Goal: Task Accomplishment & Management: Complete application form

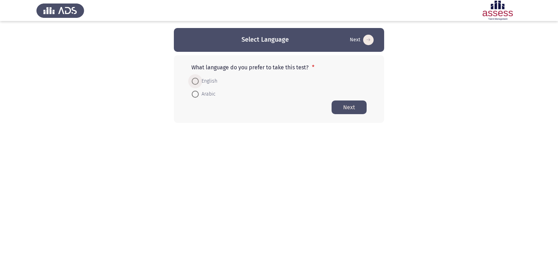
click at [194, 79] on span at bounding box center [195, 81] width 7 height 7
click at [194, 79] on input "English" at bounding box center [195, 81] width 7 height 7
radio input "true"
click at [339, 108] on button "Next" at bounding box center [348, 107] width 35 height 14
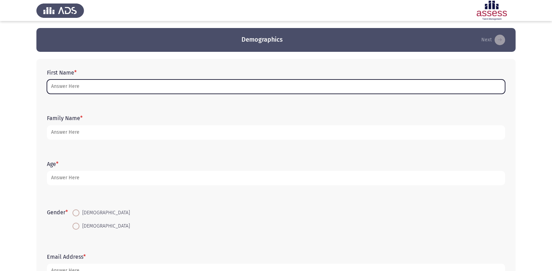
click at [94, 87] on input "First Name *" at bounding box center [276, 87] width 459 height 14
type input "ت"
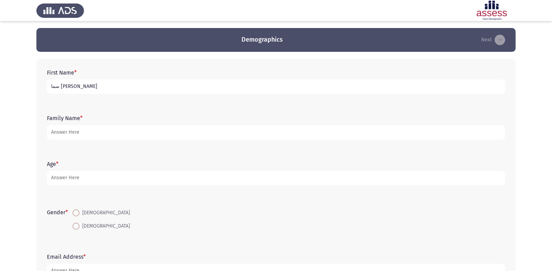
type input "سما [PERSON_NAME]"
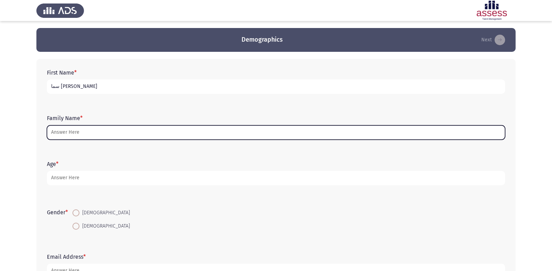
click at [183, 132] on input "Family Name *" at bounding box center [276, 132] width 459 height 14
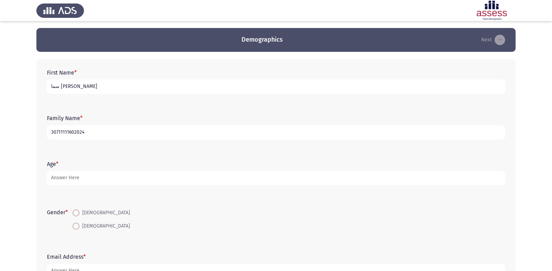
type input "30711111602024"
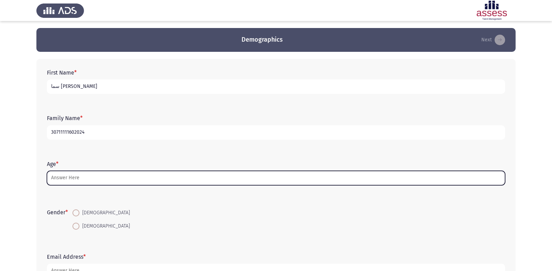
click at [149, 179] on input "Age *" at bounding box center [276, 178] width 459 height 14
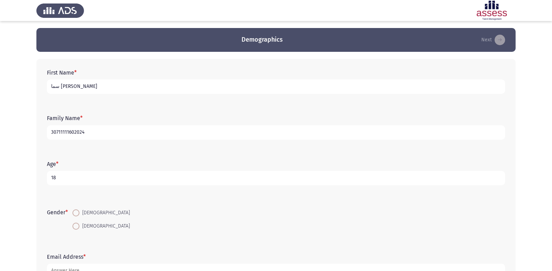
type input "18"
click at [79, 229] on span at bounding box center [76, 226] width 7 height 7
click at [79, 229] on input "[DEMOGRAPHIC_DATA]" at bounding box center [76, 226] width 7 height 7
radio input "true"
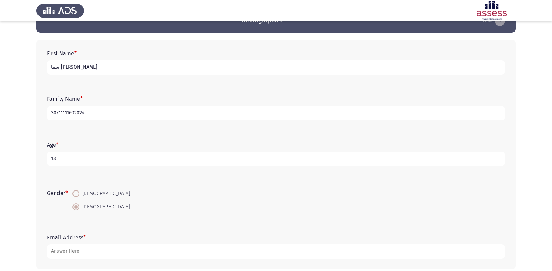
scroll to position [18, 0]
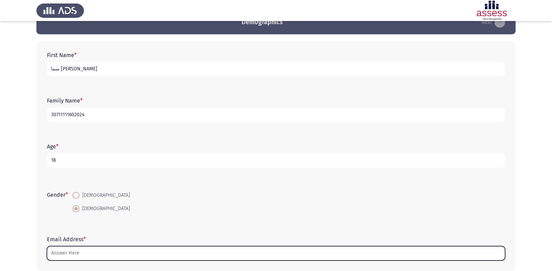
click at [110, 253] on input "Email Address *" at bounding box center [276, 253] width 459 height 14
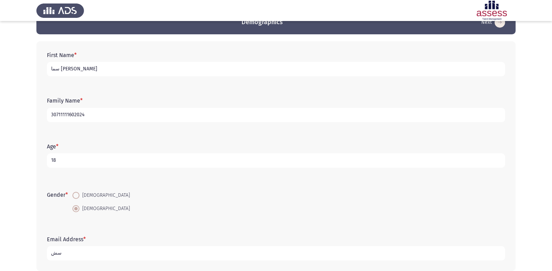
type input "س"
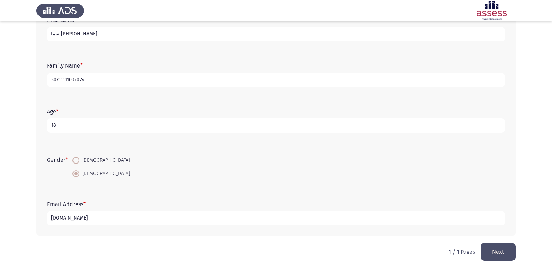
type input "[DOMAIN_NAME]"
click at [500, 252] on button "Next" at bounding box center [498, 252] width 35 height 18
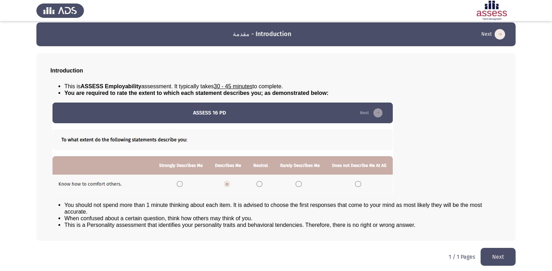
scroll to position [7, 0]
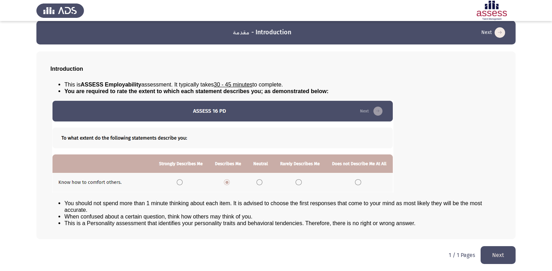
click at [497, 256] on button "Next" at bounding box center [498, 255] width 35 height 18
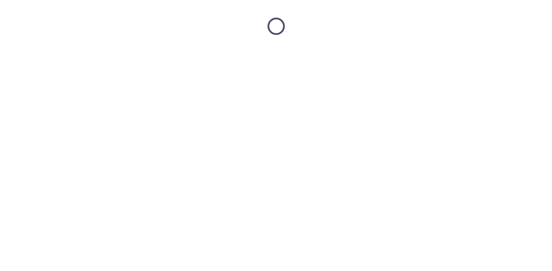
scroll to position [0, 0]
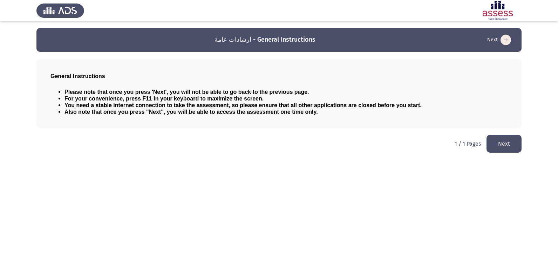
click at [496, 146] on button "Next" at bounding box center [503, 144] width 35 height 18
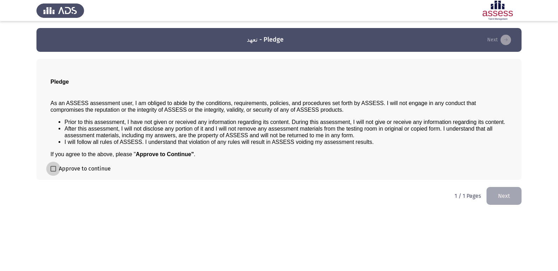
click at [51, 170] on span at bounding box center [53, 169] width 6 height 6
click at [53, 172] on input "Approve to continue" at bounding box center [53, 172] width 0 height 0
checkbox input "true"
click at [516, 195] on button "Next" at bounding box center [503, 196] width 35 height 18
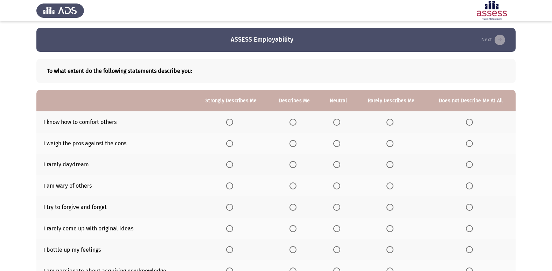
scroll to position [35, 0]
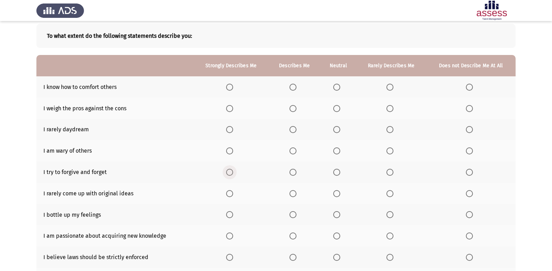
click at [233, 172] on span "Select an option" at bounding box center [229, 172] width 7 height 7
click at [233, 172] on input "Select an option" at bounding box center [229, 172] width 7 height 7
click at [293, 85] on span "Select an option" at bounding box center [293, 87] width 7 height 7
click at [293, 85] on input "Select an option" at bounding box center [293, 87] width 7 height 7
click at [337, 108] on span "Select an option" at bounding box center [337, 108] width 7 height 7
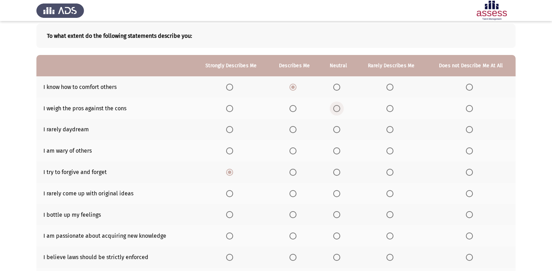
click at [337, 108] on input "Select an option" at bounding box center [337, 108] width 7 height 7
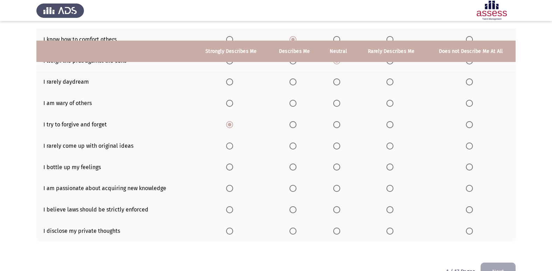
scroll to position [67, 0]
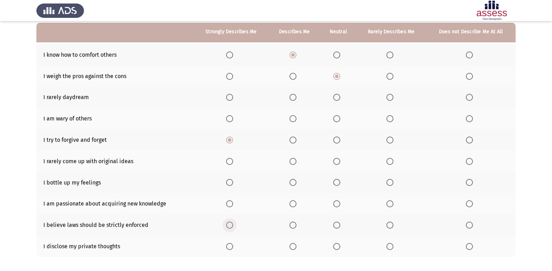
click at [230, 225] on span "Select an option" at bounding box center [230, 225] width 0 height 0
click at [231, 225] on input "Select an option" at bounding box center [229, 225] width 7 height 7
click at [298, 205] on label "Select an option" at bounding box center [295, 203] width 10 height 7
click at [297, 205] on input "Select an option" at bounding box center [293, 203] width 7 height 7
click at [233, 184] on span "Select an option" at bounding box center [229, 182] width 7 height 7
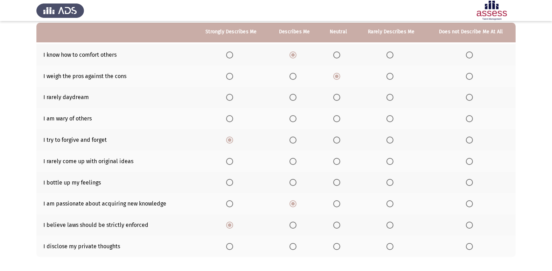
click at [233, 184] on input "Select an option" at bounding box center [229, 182] width 7 height 7
click at [468, 161] on span "Select an option" at bounding box center [469, 161] width 7 height 7
click at [468, 161] on input "Select an option" at bounding box center [469, 161] width 7 height 7
click at [394, 118] on span "Select an option" at bounding box center [390, 118] width 7 height 7
click at [394, 118] on input "Select an option" at bounding box center [390, 118] width 7 height 7
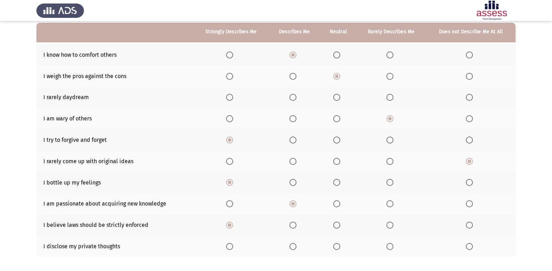
click at [293, 119] on span "Select an option" at bounding box center [293, 119] width 0 height 0
click at [294, 119] on input "Select an option" at bounding box center [293, 118] width 7 height 7
click at [472, 98] on span "Select an option" at bounding box center [469, 97] width 7 height 7
click at [472, 98] on input "Select an option" at bounding box center [469, 97] width 7 height 7
click at [473, 244] on span "Select an option" at bounding box center [469, 246] width 7 height 7
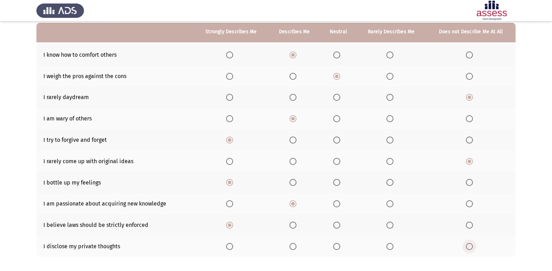
click at [473, 244] on input "Select an option" at bounding box center [469, 246] width 7 height 7
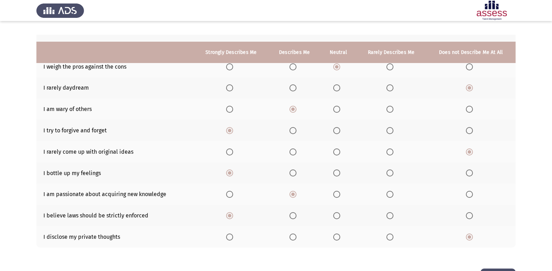
scroll to position [102, 0]
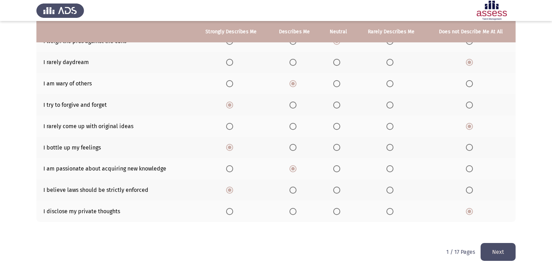
click at [503, 254] on button "Next" at bounding box center [498, 252] width 35 height 18
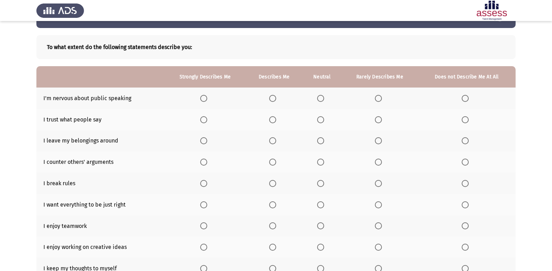
scroll to position [35, 0]
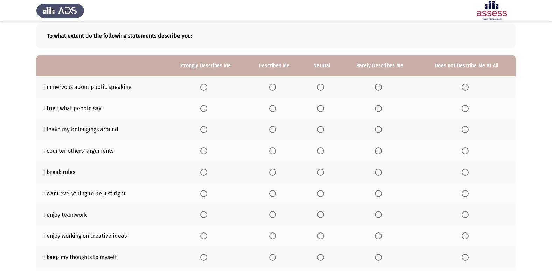
click at [205, 154] on th at bounding box center [205, 150] width 82 height 21
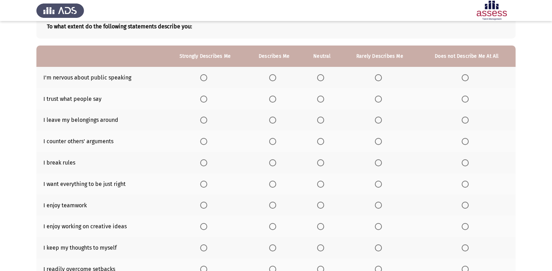
scroll to position [32, 0]
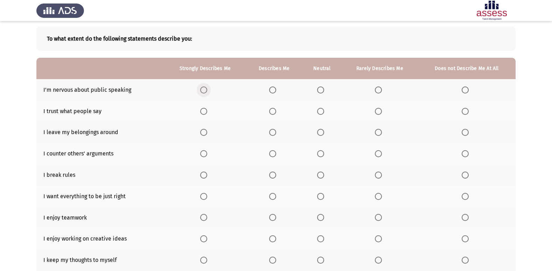
click at [204, 90] on span "Select an option" at bounding box center [203, 90] width 7 height 7
click at [204, 90] on input "Select an option" at bounding box center [203, 90] width 7 height 7
click at [379, 110] on span "Select an option" at bounding box center [378, 111] width 7 height 7
click at [379, 110] on input "Select an option" at bounding box center [378, 111] width 7 height 7
click at [467, 131] on span "Select an option" at bounding box center [465, 132] width 7 height 7
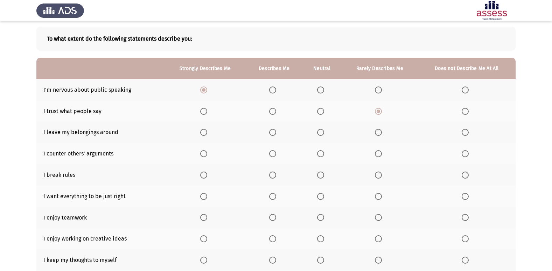
click at [467, 131] on input "Select an option" at bounding box center [465, 132] width 7 height 7
click at [322, 157] on span "Select an option" at bounding box center [320, 153] width 7 height 7
click at [322, 157] on input "Select an option" at bounding box center [320, 153] width 7 height 7
click at [380, 176] on span "Select an option" at bounding box center [378, 175] width 7 height 7
click at [380, 176] on input "Select an option" at bounding box center [378, 175] width 7 height 7
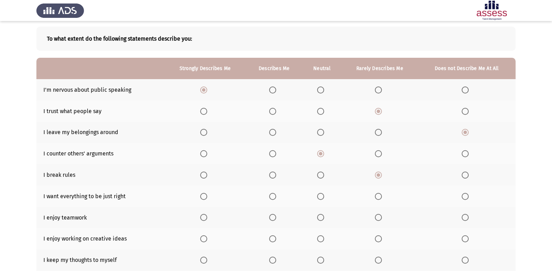
click at [277, 198] on label "Select an option" at bounding box center [274, 196] width 10 height 7
click at [276, 198] on input "Select an option" at bounding box center [272, 196] width 7 height 7
click at [274, 216] on span "Select an option" at bounding box center [272, 217] width 7 height 7
click at [274, 216] on input "Select an option" at bounding box center [272, 217] width 7 height 7
click at [275, 241] on span "Select an option" at bounding box center [272, 238] width 7 height 7
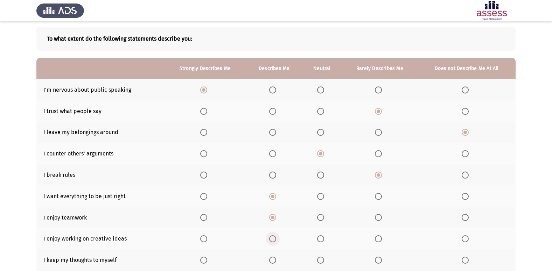
click at [275, 241] on input "Select an option" at bounding box center [272, 238] width 7 height 7
click at [275, 240] on span "Select an option" at bounding box center [273, 239] width 4 height 4
click at [275, 240] on input "Select an option" at bounding box center [272, 238] width 7 height 7
click at [275, 218] on span "Select an option" at bounding box center [273, 218] width 4 height 4
click at [275, 218] on input "Select an option" at bounding box center [272, 217] width 7 height 7
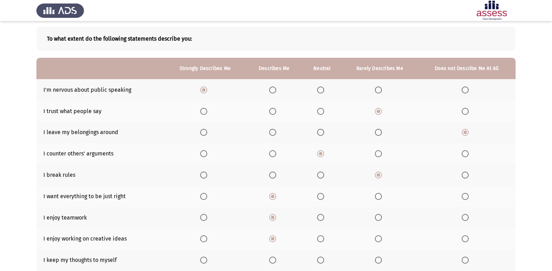
click at [467, 261] on span "Select an option" at bounding box center [465, 260] width 7 height 7
click at [467, 261] on input "Select an option" at bounding box center [465, 260] width 7 height 7
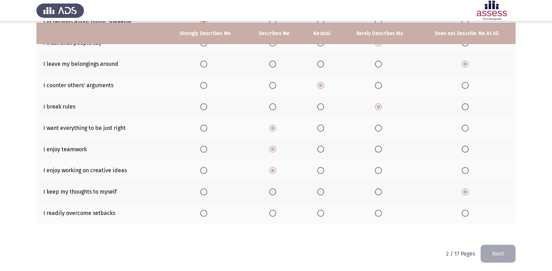
scroll to position [102, 0]
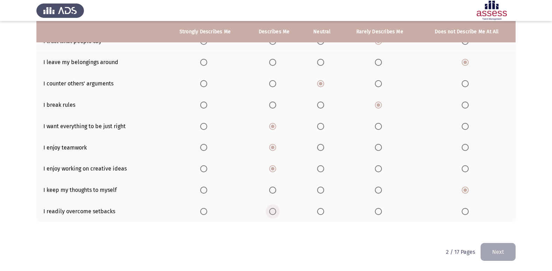
click at [272, 209] on span "Select an option" at bounding box center [272, 211] width 7 height 7
click at [272, 209] on input "Select an option" at bounding box center [272, 211] width 7 height 7
click at [501, 248] on button "Next" at bounding box center [498, 252] width 35 height 18
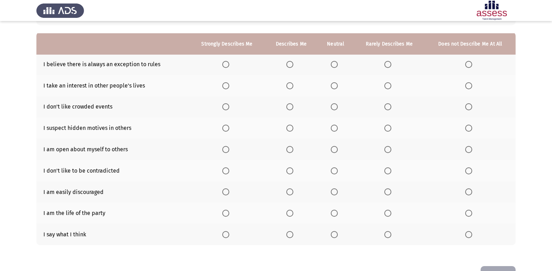
scroll to position [70, 0]
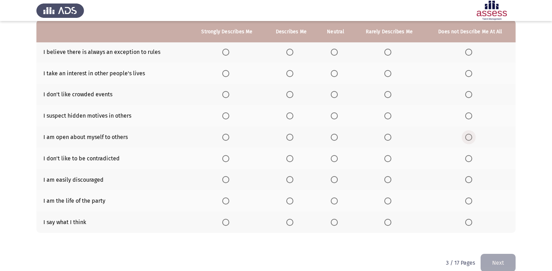
click at [470, 137] on span "Select an option" at bounding box center [469, 137] width 7 height 7
click at [470, 137] on input "Select an option" at bounding box center [469, 137] width 7 height 7
click at [470, 116] on span "Select an option" at bounding box center [469, 115] width 7 height 7
click at [470, 116] on input "Select an option" at bounding box center [469, 115] width 7 height 7
click at [228, 95] on span "Select an option" at bounding box center [225, 94] width 7 height 7
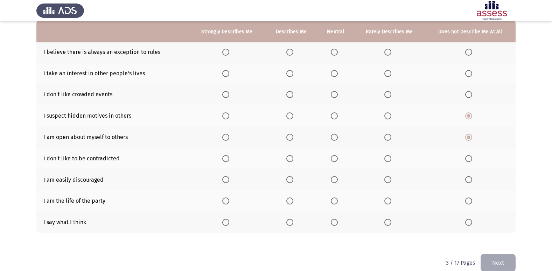
click at [228, 95] on input "Select an option" at bounding box center [225, 94] width 7 height 7
click at [227, 73] on span "Select an option" at bounding box center [225, 73] width 7 height 7
click at [227, 73] on input "Select an option" at bounding box center [225, 73] width 7 height 7
click at [225, 54] on span "Select an option" at bounding box center [225, 52] width 7 height 7
click at [225, 54] on input "Select an option" at bounding box center [225, 52] width 7 height 7
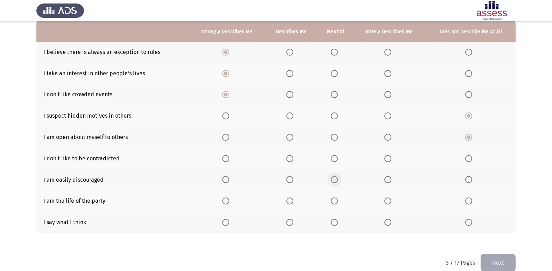
click at [334, 182] on span "Select an option" at bounding box center [334, 179] width 7 height 7
click at [334, 182] on input "Select an option" at bounding box center [334, 179] width 7 height 7
click at [447, 265] on p "3 / 17 Pages" at bounding box center [460, 263] width 29 height 7
drag, startPoint x: 464, startPoint y: 262, endPoint x: 330, endPoint y: 258, distance: 134.2
click at [330, 258] on html "ASSESS Employability Next To what extent do the following statements describe y…" at bounding box center [276, 106] width 552 height 352
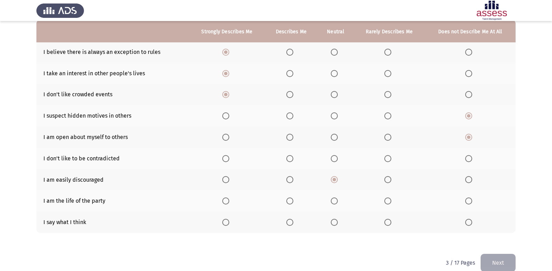
click at [332, 179] on span "Select an option" at bounding box center [334, 179] width 7 height 7
click at [332, 179] on input "Select an option" at bounding box center [334, 179] width 7 height 7
click at [332, 179] on span "Select an option" at bounding box center [334, 179] width 7 height 7
click at [332, 179] on input "Select an option" at bounding box center [334, 179] width 7 height 7
click at [332, 179] on span "Select an option" at bounding box center [334, 179] width 7 height 7
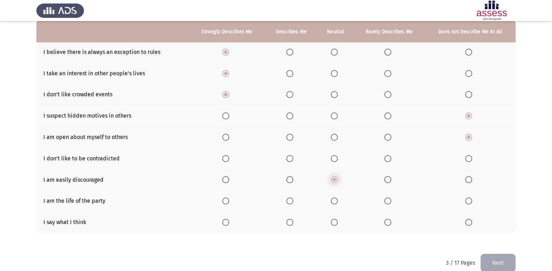
click at [332, 179] on input "Select an option" at bounding box center [334, 179] width 7 height 7
click at [334, 179] on span "Select an option" at bounding box center [335, 180] width 4 height 4
click at [334, 179] on input "Select an option" at bounding box center [334, 179] width 7 height 7
click at [390, 224] on span "Select an option" at bounding box center [388, 222] width 7 height 7
click at [390, 224] on input "Select an option" at bounding box center [388, 222] width 7 height 7
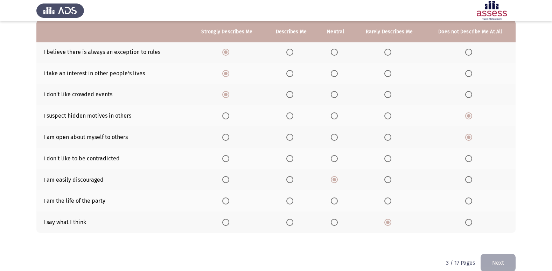
click at [390, 202] on span "Select an option" at bounding box center [388, 201] width 7 height 7
click at [390, 202] on input "Select an option" at bounding box center [388, 201] width 7 height 7
click at [289, 159] on span "Select an option" at bounding box center [290, 158] width 7 height 7
click at [289, 159] on input "Select an option" at bounding box center [290, 158] width 7 height 7
click at [496, 264] on button "Next" at bounding box center [498, 263] width 35 height 18
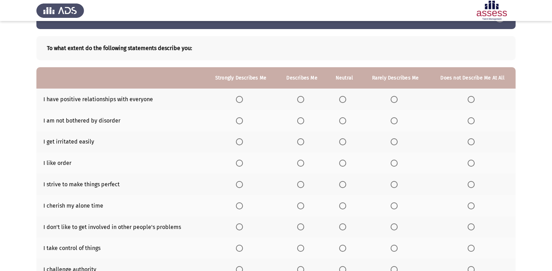
scroll to position [35, 0]
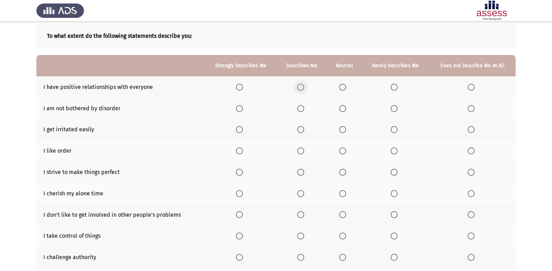
click at [300, 89] on span "Select an option" at bounding box center [300, 87] width 7 height 7
click at [300, 89] on input "Select an option" at bounding box center [300, 87] width 7 height 7
click at [342, 111] on span "Select an option" at bounding box center [342, 108] width 7 height 7
click at [342, 111] on input "Select an option" at bounding box center [342, 108] width 7 height 7
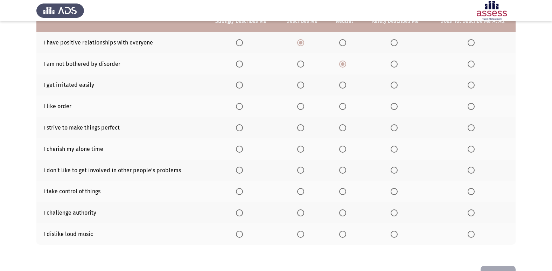
scroll to position [67, 0]
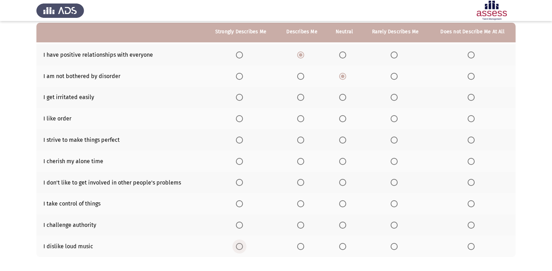
click at [241, 249] on span "Select an option" at bounding box center [239, 246] width 7 height 7
click at [241, 249] on input "Select an option" at bounding box center [239, 246] width 7 height 7
click at [297, 225] on th at bounding box center [302, 224] width 50 height 21
click at [304, 226] on span "Select an option" at bounding box center [300, 225] width 7 height 7
click at [304, 226] on input "Select an option" at bounding box center [300, 225] width 7 height 7
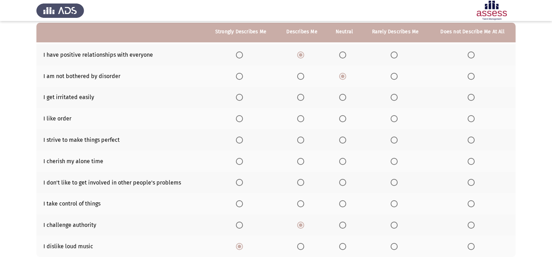
click at [346, 206] on span "Select an option" at bounding box center [342, 203] width 7 height 7
click at [346, 206] on input "Select an option" at bounding box center [342, 203] width 7 height 7
click at [302, 183] on span "Select an option" at bounding box center [300, 182] width 7 height 7
click at [302, 183] on input "Select an option" at bounding box center [300, 182] width 7 height 7
click at [237, 158] on span "Select an option" at bounding box center [239, 161] width 7 height 7
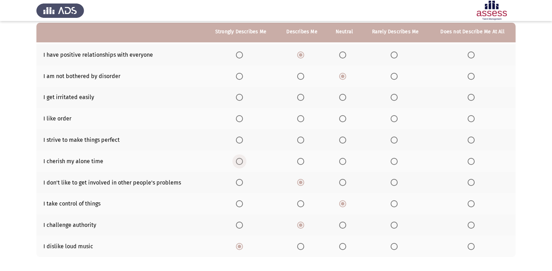
click at [237, 158] on input "Select an option" at bounding box center [239, 161] width 7 height 7
click at [299, 142] on span "Select an option" at bounding box center [300, 140] width 7 height 7
click at [299, 142] on input "Select an option" at bounding box center [300, 140] width 7 height 7
click at [471, 121] on span "Select an option" at bounding box center [471, 118] width 7 height 7
click at [471, 121] on input "Select an option" at bounding box center [471, 118] width 7 height 7
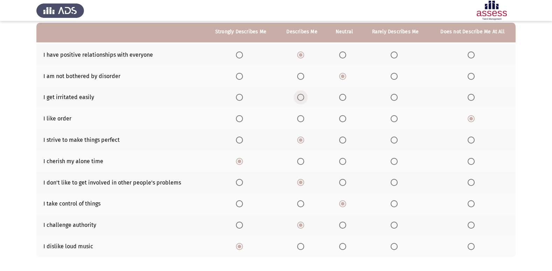
click at [303, 96] on span "Select an option" at bounding box center [300, 97] width 7 height 7
click at [303, 96] on input "Select an option" at bounding box center [300, 97] width 7 height 7
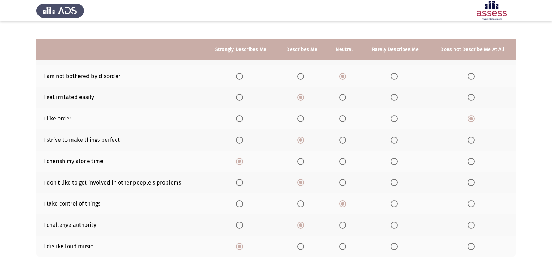
scroll to position [102, 0]
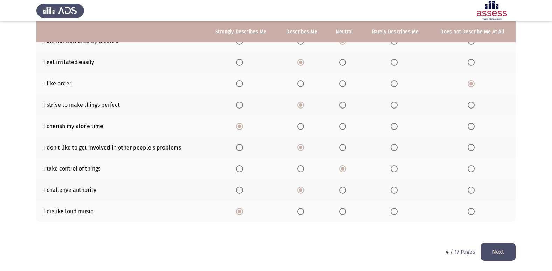
click at [502, 256] on button "Next" at bounding box center [498, 252] width 35 height 18
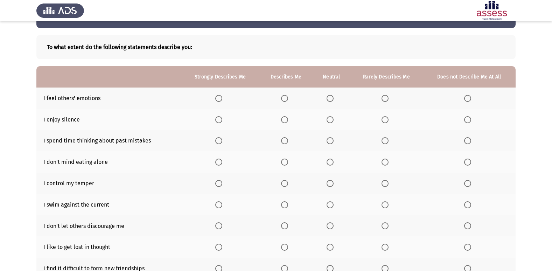
scroll to position [35, 0]
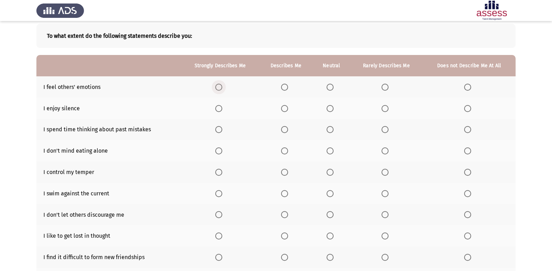
click at [220, 88] on span "Select an option" at bounding box center [218, 87] width 7 height 7
click at [220, 88] on input "Select an option" at bounding box center [218, 87] width 7 height 7
click at [219, 107] on span "Select an option" at bounding box center [218, 108] width 7 height 7
click at [219, 107] on input "Select an option" at bounding box center [218, 108] width 7 height 7
click at [217, 130] on span "Select an option" at bounding box center [218, 129] width 7 height 7
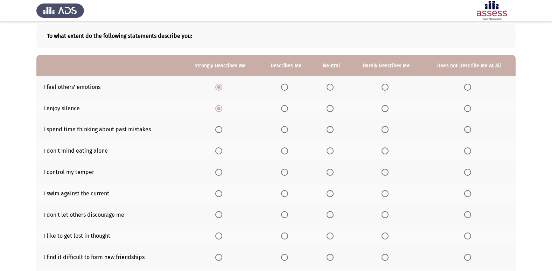
click at [217, 130] on input "Select an option" at bounding box center [218, 129] width 7 height 7
click at [285, 152] on span "Select an option" at bounding box center [284, 150] width 7 height 7
click at [285, 152] on input "Select an option" at bounding box center [284, 150] width 7 height 7
click at [289, 171] on label "Select an option" at bounding box center [286, 172] width 10 height 7
click at [288, 171] on input "Select an option" at bounding box center [284, 172] width 7 height 7
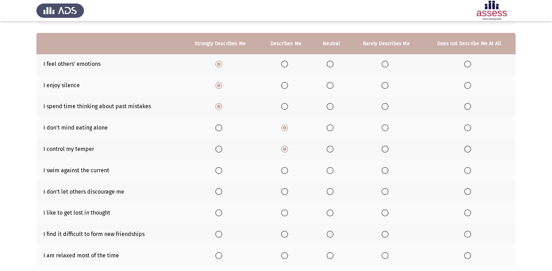
scroll to position [70, 0]
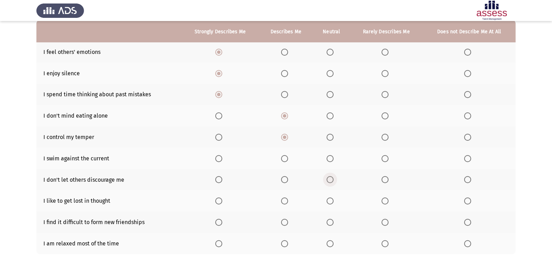
click at [329, 179] on span "Select an option" at bounding box center [330, 179] width 7 height 7
click at [329, 179] on input "Select an option" at bounding box center [330, 179] width 7 height 7
click at [286, 243] on span "Select an option" at bounding box center [284, 243] width 7 height 7
click at [286, 243] on input "Select an option" at bounding box center [284, 243] width 7 height 7
click at [385, 223] on span "Select an option" at bounding box center [385, 222] width 7 height 7
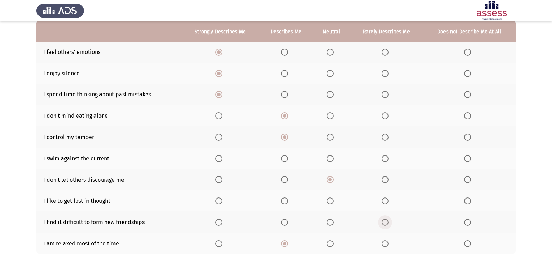
click at [385, 223] on input "Select an option" at bounding box center [385, 222] width 7 height 7
click at [220, 202] on span "Select an option" at bounding box center [218, 201] width 7 height 7
click at [220, 202] on input "Select an option" at bounding box center [218, 201] width 7 height 7
click at [286, 157] on span "Select an option" at bounding box center [284, 158] width 7 height 7
click at [286, 157] on input "Select an option" at bounding box center [284, 158] width 7 height 7
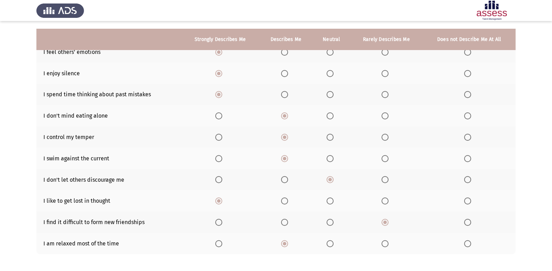
scroll to position [102, 0]
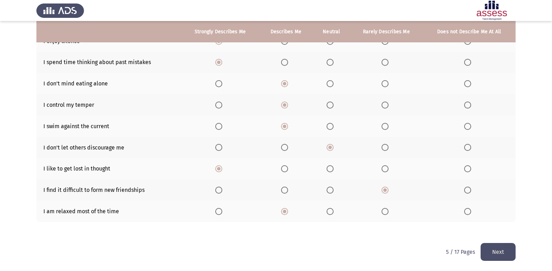
click at [496, 251] on button "Next" at bounding box center [498, 252] width 35 height 18
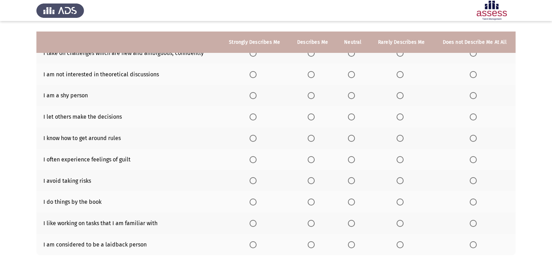
scroll to position [67, 0]
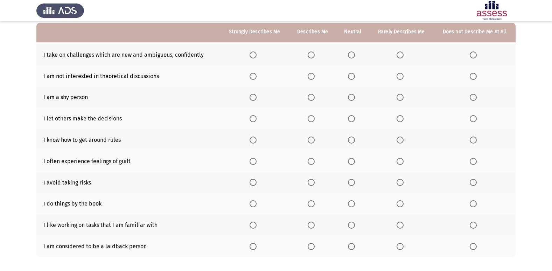
click at [351, 100] on span "Select an option" at bounding box center [351, 97] width 7 height 7
click at [351, 100] on input "Select an option" at bounding box center [351, 97] width 7 height 7
click at [313, 204] on span "Select an option" at bounding box center [311, 203] width 7 height 7
click at [313, 204] on input "Select an option" at bounding box center [311, 203] width 7 height 7
click at [314, 184] on span "Select an option" at bounding box center [311, 182] width 7 height 7
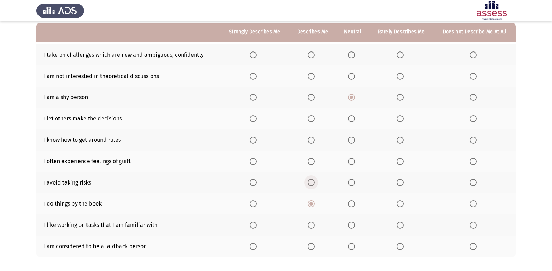
click at [314, 184] on input "Select an option" at bounding box center [311, 182] width 7 height 7
click at [255, 162] on span "Select an option" at bounding box center [253, 161] width 7 height 7
click at [255, 162] on input "Select an option" at bounding box center [253, 161] width 7 height 7
click at [312, 226] on span "Select an option" at bounding box center [311, 225] width 7 height 7
click at [312, 226] on input "Select an option" at bounding box center [311, 225] width 7 height 7
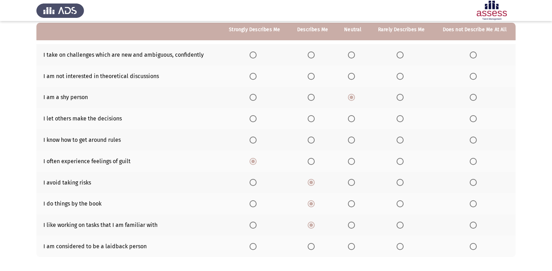
scroll to position [32, 0]
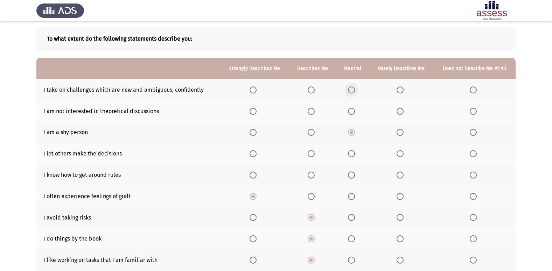
click at [351, 88] on span "Select an option" at bounding box center [351, 90] width 7 height 7
click at [351, 88] on input "Select an option" at bounding box center [351, 90] width 7 height 7
click at [353, 112] on span "Select an option" at bounding box center [351, 111] width 7 height 7
click at [353, 112] on input "Select an option" at bounding box center [351, 111] width 7 height 7
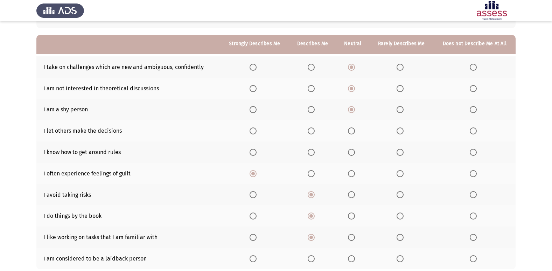
scroll to position [67, 0]
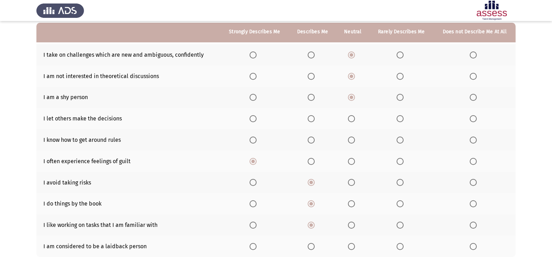
click at [309, 121] on span "Select an option" at bounding box center [311, 118] width 7 height 7
click at [309, 121] on input "Select an option" at bounding box center [311, 118] width 7 height 7
click at [312, 141] on span "Select an option" at bounding box center [311, 140] width 7 height 7
click at [312, 141] on input "Select an option" at bounding box center [311, 140] width 7 height 7
click at [310, 248] on span "Select an option" at bounding box center [311, 246] width 7 height 7
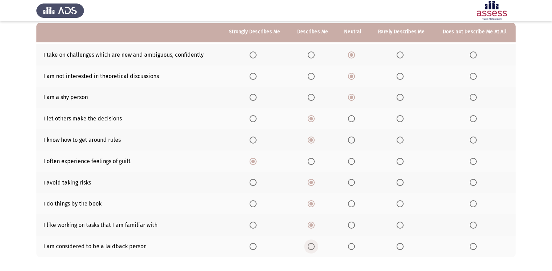
click at [310, 248] on input "Select an option" at bounding box center [311, 246] width 7 height 7
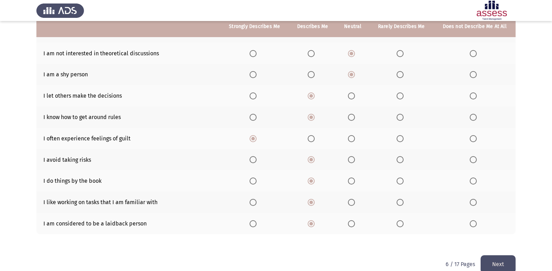
scroll to position [102, 0]
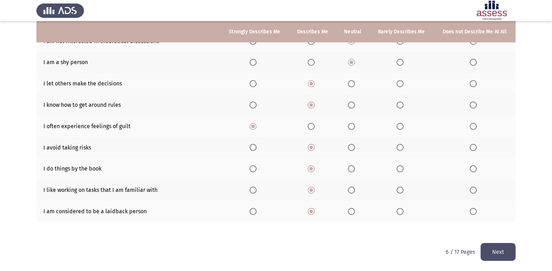
click at [499, 253] on button "Next" at bounding box center [498, 252] width 35 height 18
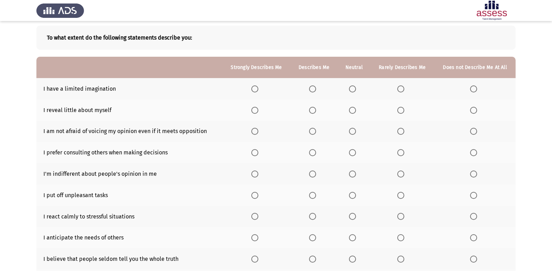
scroll to position [35, 0]
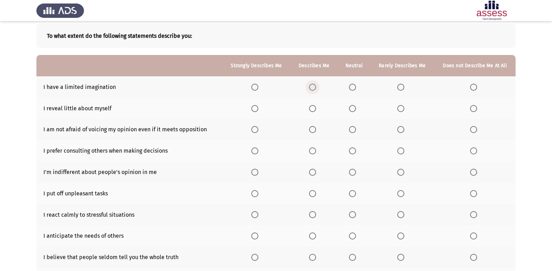
click at [312, 84] on span "Select an option" at bounding box center [312, 87] width 7 height 7
click at [312, 84] on input "Select an option" at bounding box center [312, 87] width 7 height 7
click at [316, 108] on span "Select an option" at bounding box center [312, 108] width 7 height 7
click at [316, 108] on input "Select an option" at bounding box center [312, 108] width 7 height 7
click at [311, 131] on span "Select an option" at bounding box center [312, 129] width 7 height 7
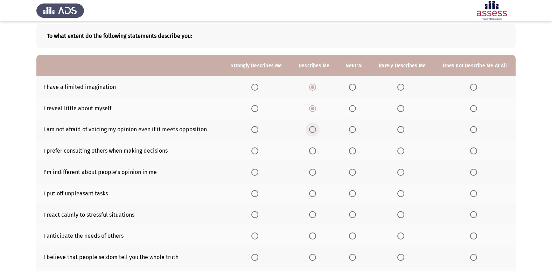
click at [311, 131] on input "Select an option" at bounding box center [312, 129] width 7 height 7
click at [261, 193] on label "Select an option" at bounding box center [257, 193] width 10 height 7
click at [259, 193] on input "Select an option" at bounding box center [255, 193] width 7 height 7
click at [259, 217] on span "Select an option" at bounding box center [255, 214] width 7 height 7
click at [259, 217] on input "Select an option" at bounding box center [255, 214] width 7 height 7
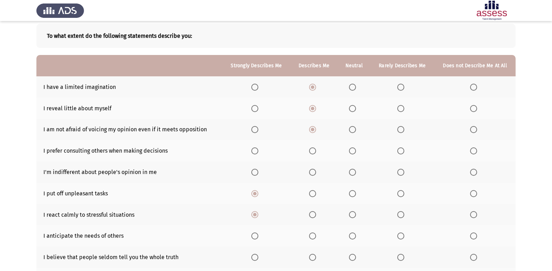
click at [474, 259] on span "Select an option" at bounding box center [473, 257] width 7 height 7
click at [474, 259] on input "Select an option" at bounding box center [473, 257] width 7 height 7
click at [316, 232] on mat-radio-button "Select an option" at bounding box center [314, 235] width 10 height 7
click at [315, 237] on span "Select an option" at bounding box center [312, 236] width 7 height 7
click at [315, 237] on input "Select an option" at bounding box center [312, 236] width 7 height 7
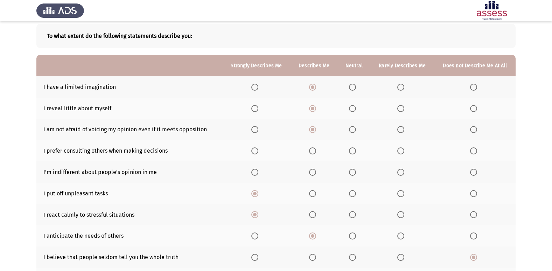
click at [254, 154] on span "Select an option" at bounding box center [255, 150] width 7 height 7
click at [254, 154] on input "Select an option" at bounding box center [255, 150] width 7 height 7
click at [257, 176] on span "Select an option" at bounding box center [255, 172] width 7 height 7
click at [257, 176] on input "Select an option" at bounding box center [255, 172] width 7 height 7
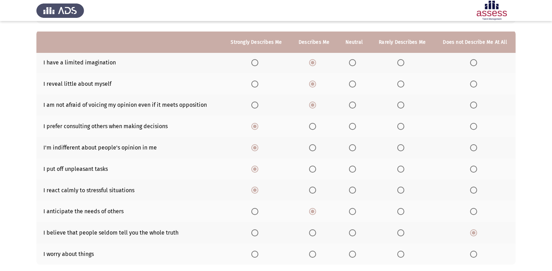
scroll to position [70, 0]
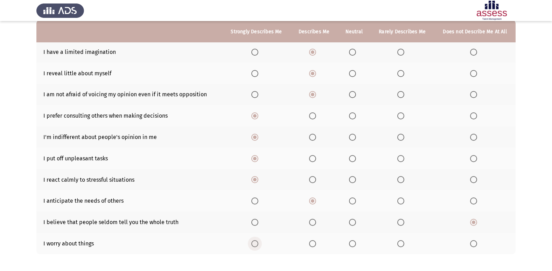
click at [255, 244] on span "Select an option" at bounding box center [255, 243] width 7 height 7
click at [255, 244] on input "Select an option" at bounding box center [255, 243] width 7 height 7
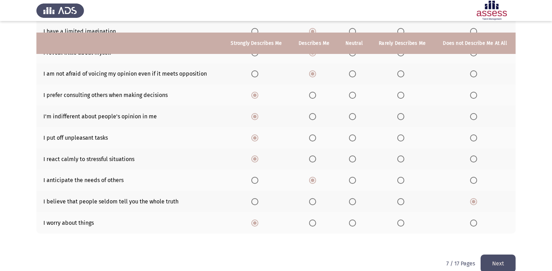
scroll to position [102, 0]
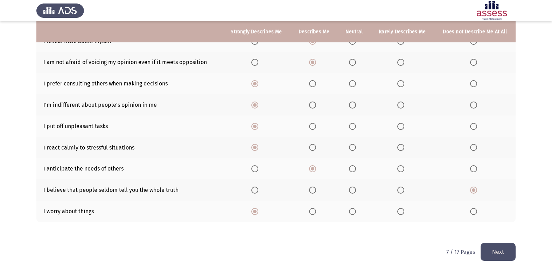
click at [502, 246] on button "Next" at bounding box center [498, 252] width 35 height 18
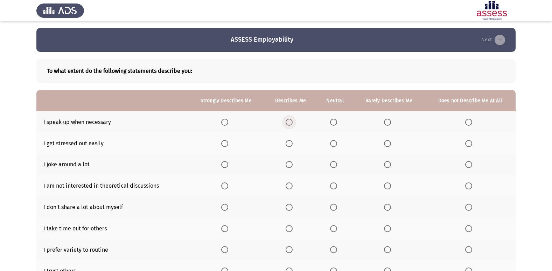
click at [292, 123] on span "Select an option" at bounding box center [289, 122] width 7 height 7
click at [292, 123] on input "Select an option" at bounding box center [289, 122] width 7 height 7
click at [332, 144] on span "Select an option" at bounding box center [333, 143] width 7 height 7
click at [332, 144] on input "Select an option" at bounding box center [333, 143] width 7 height 7
click at [222, 164] on span "Select an option" at bounding box center [224, 164] width 7 height 7
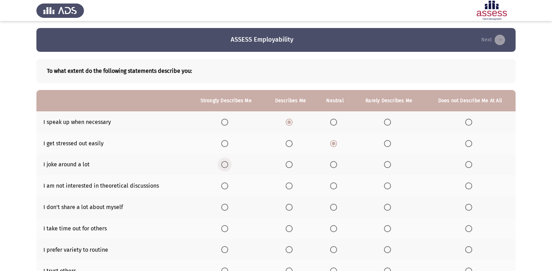
click at [222, 164] on input "Select an option" at bounding box center [224, 164] width 7 height 7
click at [334, 188] on span "Select an option" at bounding box center [333, 186] width 7 height 7
click at [334, 188] on input "Select an option" at bounding box center [333, 186] width 7 height 7
click at [293, 207] on span "Select an option" at bounding box center [289, 207] width 7 height 7
click at [293, 207] on input "Select an option" at bounding box center [289, 207] width 7 height 7
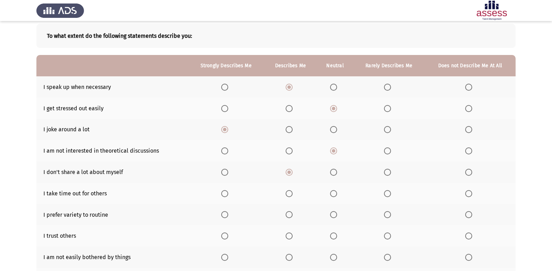
scroll to position [70, 0]
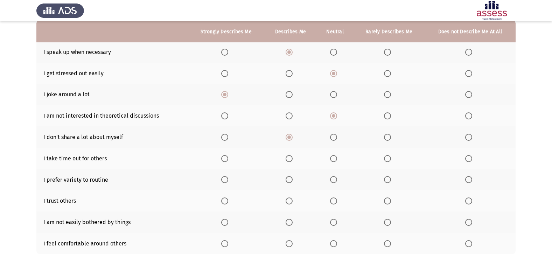
click at [289, 160] on span "Select an option" at bounding box center [289, 158] width 7 height 7
click at [289, 160] on input "Select an option" at bounding box center [289, 158] width 7 height 7
click at [466, 199] on span "Select an option" at bounding box center [469, 201] width 7 height 7
click at [466, 199] on input "Select an option" at bounding box center [469, 201] width 7 height 7
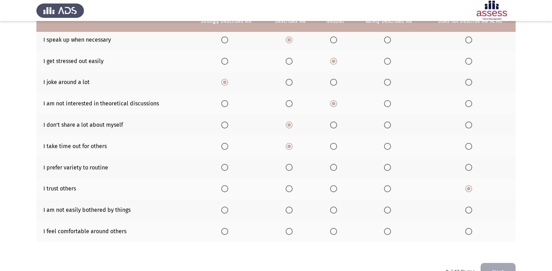
scroll to position [102, 0]
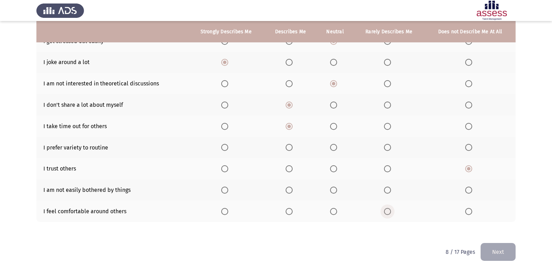
click at [389, 209] on span "Select an option" at bounding box center [387, 211] width 7 height 7
click at [389, 209] on input "Select an option" at bounding box center [387, 211] width 7 height 7
click at [291, 191] on span "Select an option" at bounding box center [289, 190] width 7 height 7
click at [291, 191] on input "Select an option" at bounding box center [289, 190] width 7 height 7
click at [290, 168] on span "Select an option" at bounding box center [289, 168] width 7 height 7
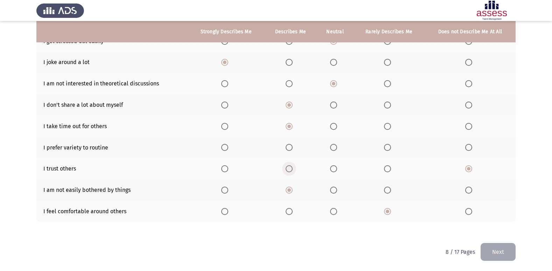
click at [290, 168] on input "Select an option" at bounding box center [289, 168] width 7 height 7
click at [468, 169] on span "Select an option" at bounding box center [469, 168] width 7 height 7
click at [468, 169] on input "Select an option" at bounding box center [469, 168] width 7 height 7
click at [292, 149] on span "Select an option" at bounding box center [289, 147] width 7 height 7
click at [292, 149] on input "Select an option" at bounding box center [289, 147] width 7 height 7
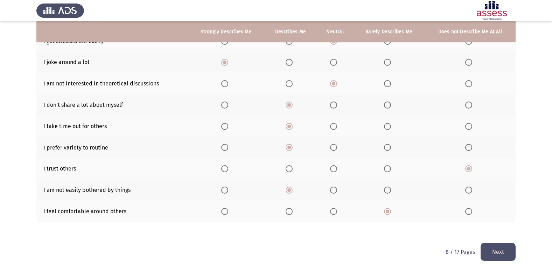
click at [491, 255] on button "Next" at bounding box center [498, 252] width 35 height 18
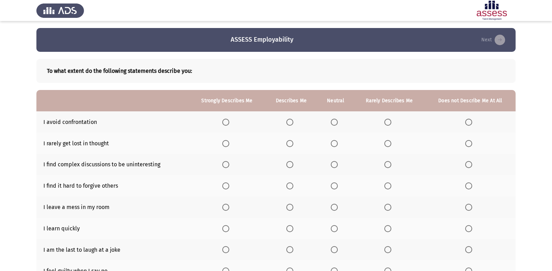
click at [288, 126] on th at bounding box center [291, 121] width 53 height 21
click at [291, 126] on th at bounding box center [291, 121] width 53 height 21
click at [291, 124] on span "Select an option" at bounding box center [290, 122] width 7 height 7
click at [291, 124] on input "Select an option" at bounding box center [290, 122] width 7 height 7
click at [387, 144] on span "Select an option" at bounding box center [388, 143] width 7 height 7
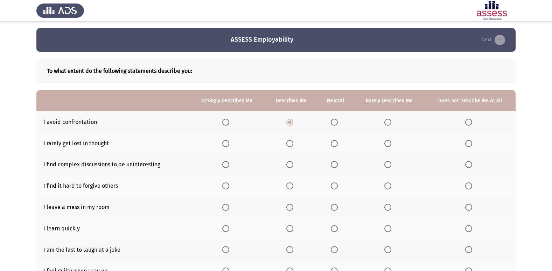
click at [387, 144] on input "Select an option" at bounding box center [388, 143] width 7 height 7
click at [334, 231] on span "Select an option" at bounding box center [334, 228] width 7 height 7
click at [334, 231] on input "Select an option" at bounding box center [334, 228] width 7 height 7
click at [337, 251] on span "Select an option" at bounding box center [334, 249] width 7 height 7
click at [337, 251] on input "Select an option" at bounding box center [334, 249] width 7 height 7
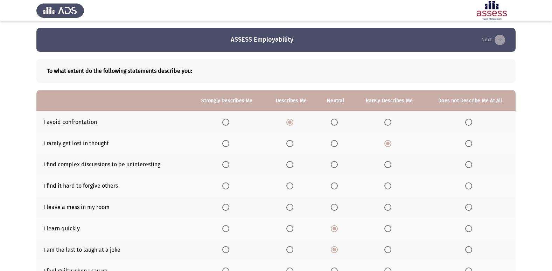
scroll to position [35, 0]
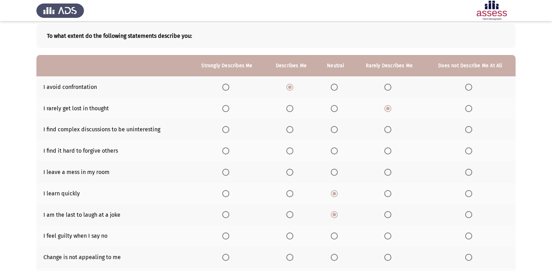
click at [289, 239] on span "Select an option" at bounding box center [290, 236] width 7 height 7
click at [289, 239] on input "Select an option" at bounding box center [290, 236] width 7 height 7
click at [291, 131] on span "Select an option" at bounding box center [290, 129] width 7 height 7
click at [291, 131] on input "Select an option" at bounding box center [290, 129] width 7 height 7
click at [291, 154] on span "Select an option" at bounding box center [290, 150] width 7 height 7
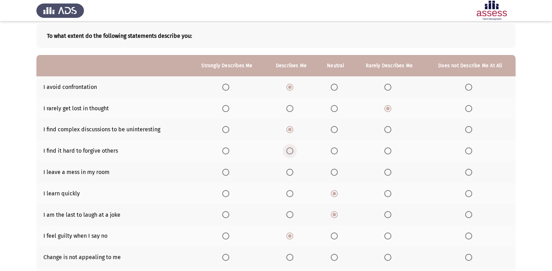
click at [291, 154] on input "Select an option" at bounding box center [290, 150] width 7 height 7
click at [389, 172] on span "Select an option" at bounding box center [388, 172] width 7 height 7
click at [389, 172] on input "Select an option" at bounding box center [388, 172] width 7 height 7
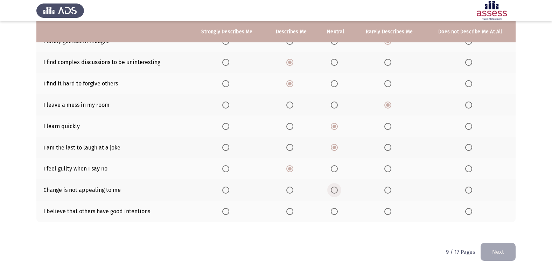
click at [336, 193] on span "Select an option" at bounding box center [334, 190] width 7 height 7
click at [336, 193] on input "Select an option" at bounding box center [334, 190] width 7 height 7
click at [389, 190] on span "Select an option" at bounding box center [388, 190] width 7 height 7
click at [389, 190] on input "Select an option" at bounding box center [388, 190] width 7 height 7
click at [292, 212] on span "Select an option" at bounding box center [290, 211] width 7 height 7
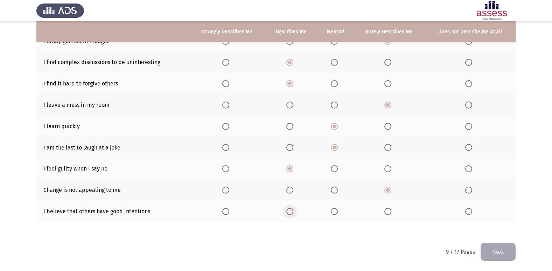
click at [292, 212] on input "Select an option" at bounding box center [290, 211] width 7 height 7
click at [492, 249] on button "Next" at bounding box center [498, 252] width 35 height 18
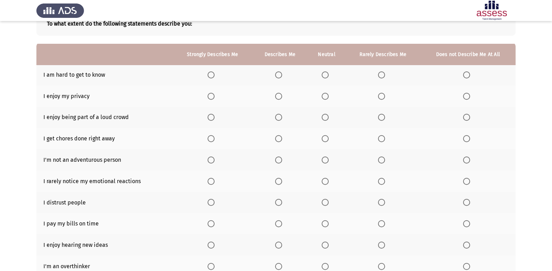
scroll to position [35, 0]
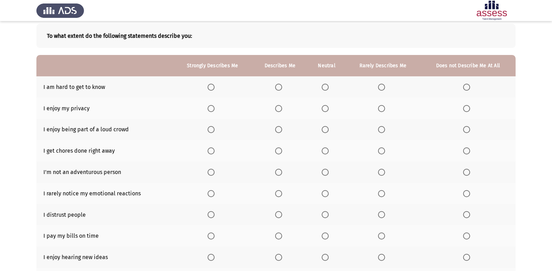
click at [277, 88] on span "Select an option" at bounding box center [278, 87] width 7 height 7
click at [277, 88] on input "Select an option" at bounding box center [278, 87] width 7 height 7
click at [277, 107] on span "Select an option" at bounding box center [278, 108] width 7 height 7
click at [277, 107] on input "Select an option" at bounding box center [278, 108] width 7 height 7
click at [380, 129] on span "Select an option" at bounding box center [381, 129] width 7 height 7
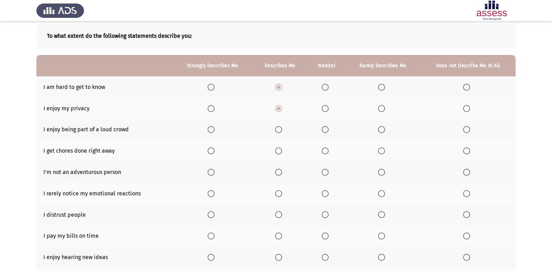
click at [380, 129] on input "Select an option" at bounding box center [381, 129] width 7 height 7
click at [325, 172] on span "Select an option" at bounding box center [325, 172] width 0 height 0
click at [325, 172] on input "Select an option" at bounding box center [325, 172] width 7 height 7
click at [324, 214] on span "Select an option" at bounding box center [325, 214] width 7 height 7
click at [324, 214] on input "Select an option" at bounding box center [325, 214] width 7 height 7
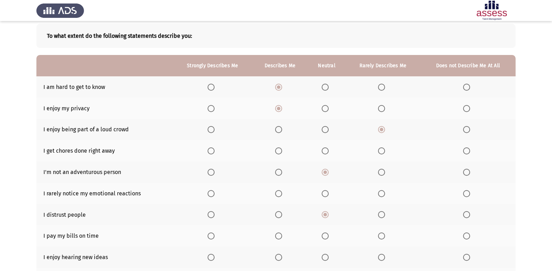
click at [279, 235] on span "Select an option" at bounding box center [278, 236] width 7 height 7
click at [279, 235] on input "Select an option" at bounding box center [278, 236] width 7 height 7
click at [282, 258] on span "Select an option" at bounding box center [278, 257] width 7 height 7
click at [282, 258] on input "Select an option" at bounding box center [278, 257] width 7 height 7
click at [211, 194] on span "Select an option" at bounding box center [211, 193] width 7 height 7
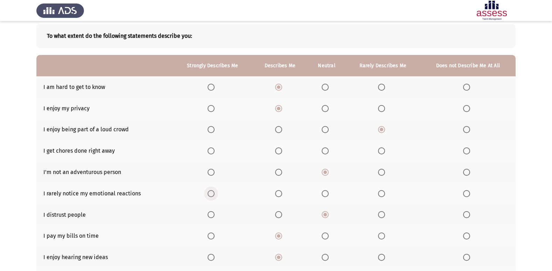
click at [211, 194] on input "Select an option" at bounding box center [211, 193] width 7 height 7
click at [324, 152] on span "Select an option" at bounding box center [325, 150] width 7 height 7
click at [324, 152] on input "Select an option" at bounding box center [325, 150] width 7 height 7
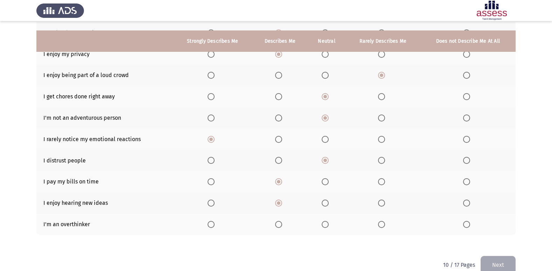
scroll to position [102, 0]
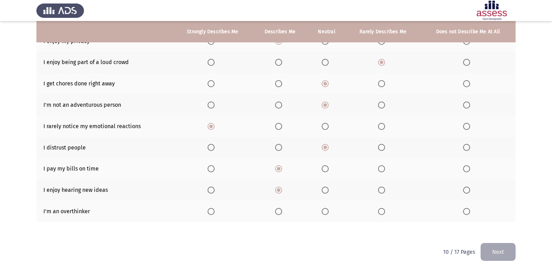
click at [498, 252] on button "Next" at bounding box center [498, 252] width 35 height 18
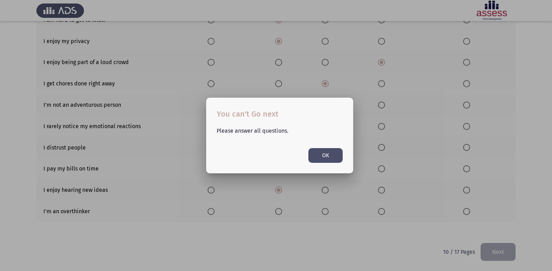
scroll to position [0, 0]
click at [341, 150] on button "OK" at bounding box center [326, 155] width 34 height 14
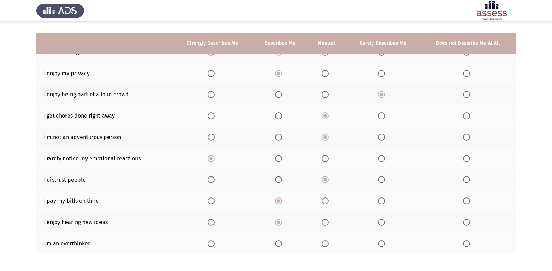
scroll to position [102, 0]
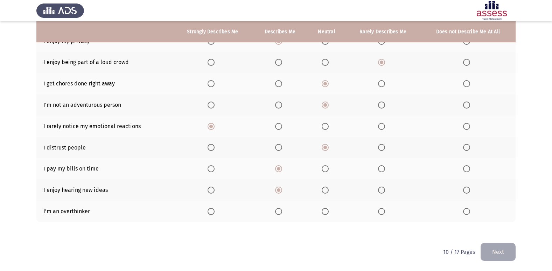
click at [214, 209] on span "Select an option" at bounding box center [211, 211] width 7 height 7
click at [214, 209] on input "Select an option" at bounding box center [211, 211] width 7 height 7
click at [500, 250] on button "Next" at bounding box center [498, 252] width 35 height 18
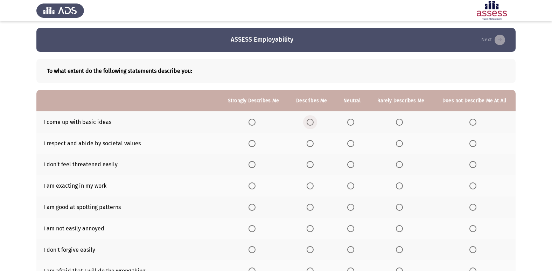
click at [313, 125] on span "Select an option" at bounding box center [310, 122] width 7 height 7
click at [313, 125] on input "Select an option" at bounding box center [310, 122] width 7 height 7
click at [312, 252] on span "Select an option" at bounding box center [310, 249] width 7 height 7
click at [312, 252] on input "Select an option" at bounding box center [310, 249] width 7 height 7
click at [312, 185] on span "Select an option" at bounding box center [310, 186] width 7 height 7
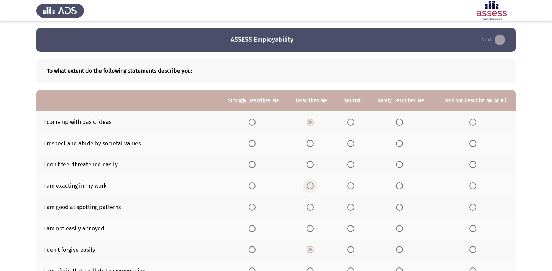
click at [312, 185] on input "Select an option" at bounding box center [310, 186] width 7 height 7
click at [311, 208] on span "Select an option" at bounding box center [310, 207] width 7 height 7
click at [311, 208] on input "Select an option" at bounding box center [310, 207] width 7 height 7
click at [399, 167] on span "Select an option" at bounding box center [399, 164] width 7 height 7
click at [399, 167] on input "Select an option" at bounding box center [399, 164] width 7 height 7
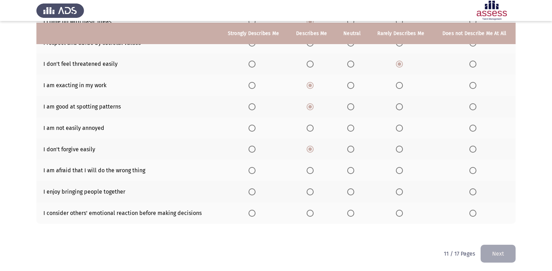
scroll to position [102, 0]
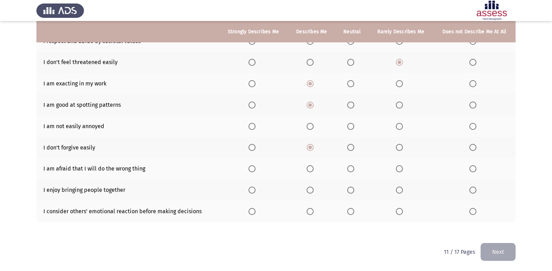
click at [310, 212] on span "Select an option" at bounding box center [310, 211] width 7 height 7
click at [310, 212] on input "Select an option" at bounding box center [310, 211] width 7 height 7
click at [310, 188] on span "Select an option" at bounding box center [310, 190] width 7 height 7
click at [310, 188] on input "Select an option" at bounding box center [310, 190] width 7 height 7
click at [255, 170] on span "Select an option" at bounding box center [252, 168] width 7 height 7
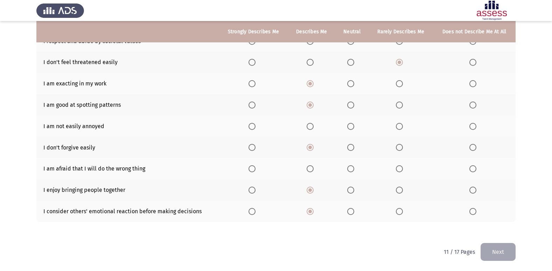
click at [255, 170] on input "Select an option" at bounding box center [252, 168] width 7 height 7
click at [399, 128] on span "Select an option" at bounding box center [399, 126] width 7 height 7
click at [399, 128] on input "Select an option" at bounding box center [399, 126] width 7 height 7
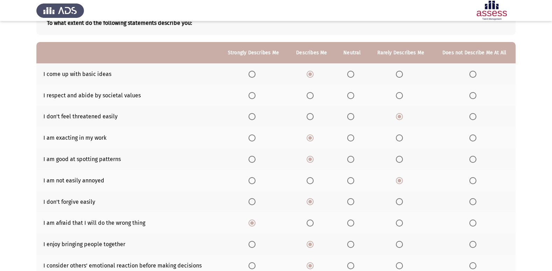
scroll to position [32, 0]
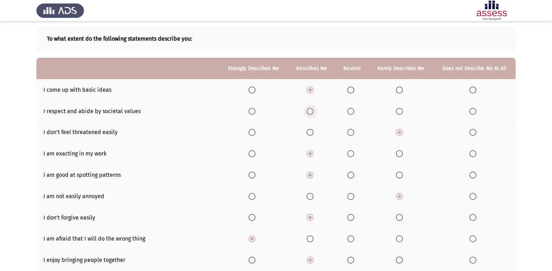
click at [310, 113] on span "Select an option" at bounding box center [310, 111] width 7 height 7
click at [310, 113] on input "Select an option" at bounding box center [310, 111] width 7 height 7
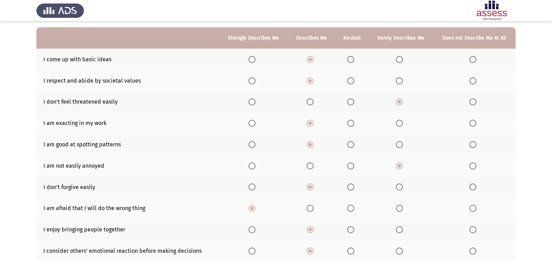
scroll to position [102, 0]
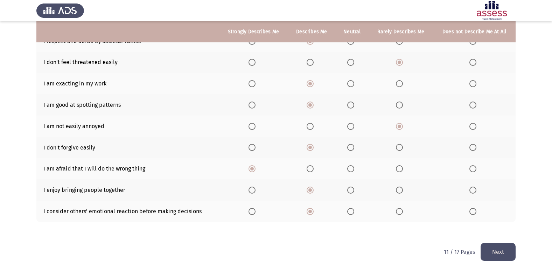
click at [499, 249] on button "Next" at bounding box center [498, 252] width 35 height 18
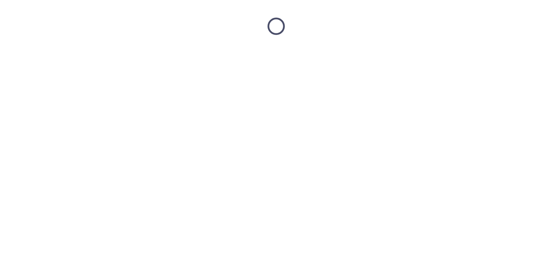
scroll to position [0, 0]
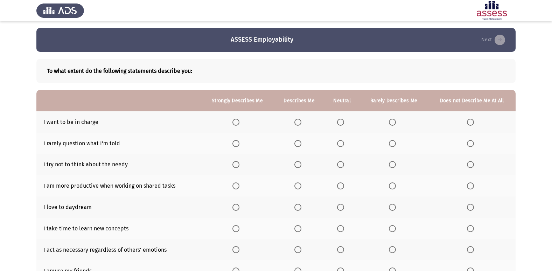
click at [300, 124] on span "Select an option" at bounding box center [298, 122] width 7 height 7
click at [300, 124] on input "Select an option" at bounding box center [298, 122] width 7 height 7
click at [343, 145] on span "Select an option" at bounding box center [340, 143] width 7 height 7
click at [343, 145] on input "Select an option" at bounding box center [340, 143] width 7 height 7
click at [299, 208] on span "Select an option" at bounding box center [298, 207] width 7 height 7
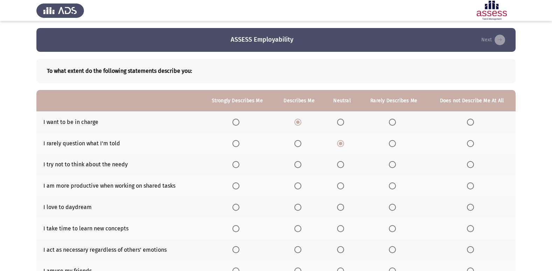
click at [299, 208] on input "Select an option" at bounding box center [298, 207] width 7 height 7
click at [300, 226] on span "Select an option" at bounding box center [298, 228] width 7 height 7
click at [300, 226] on input "Select an option" at bounding box center [298, 228] width 7 height 7
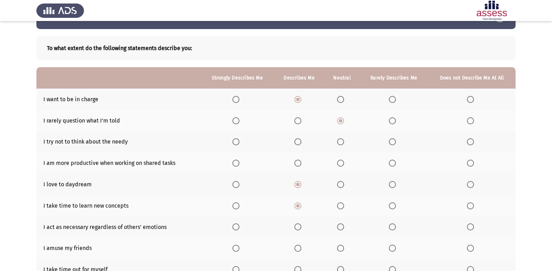
scroll to position [35, 0]
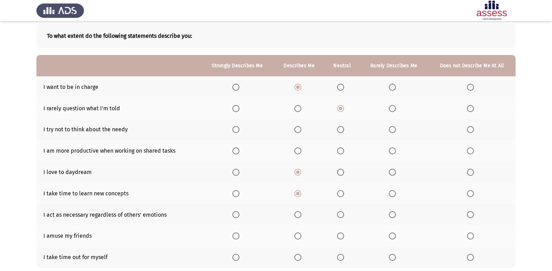
click at [302, 234] on span "Select an option" at bounding box center [298, 236] width 7 height 7
click at [302, 234] on input "Select an option" at bounding box center [298, 236] width 7 height 7
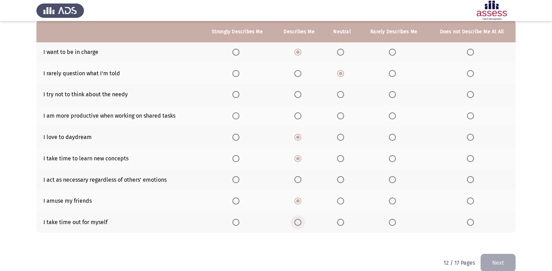
click at [297, 223] on span "Select an option" at bounding box center [298, 222] width 7 height 7
click at [297, 223] on input "Select an option" at bounding box center [298, 222] width 7 height 7
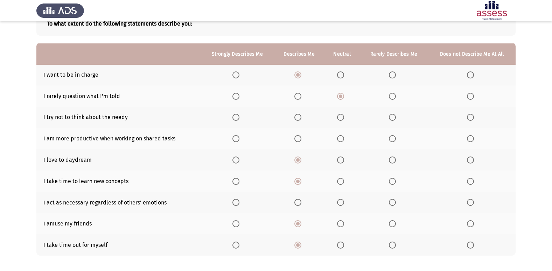
scroll to position [35, 0]
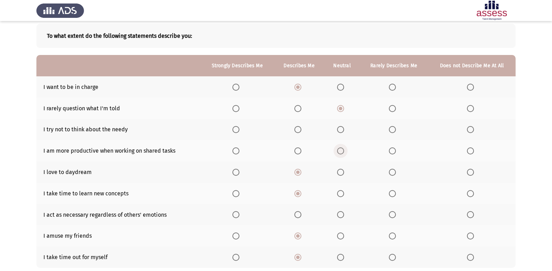
click at [343, 151] on span "Select an option" at bounding box center [340, 150] width 7 height 7
click at [343, 151] on input "Select an option" at bounding box center [340, 150] width 7 height 7
click at [342, 130] on span "Select an option" at bounding box center [340, 129] width 7 height 7
click at [342, 130] on input "Select an option" at bounding box center [340, 129] width 7 height 7
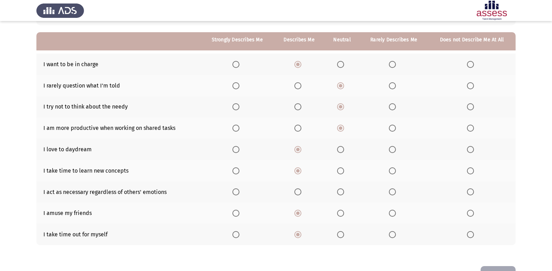
scroll to position [70, 0]
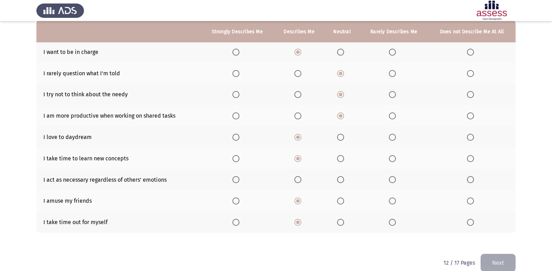
click at [508, 262] on button "Next" at bounding box center [498, 263] width 35 height 18
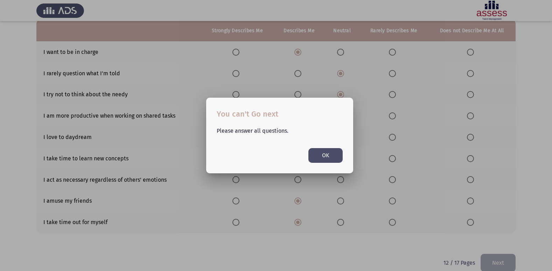
scroll to position [0, 0]
click at [318, 152] on button "OK" at bounding box center [326, 155] width 34 height 14
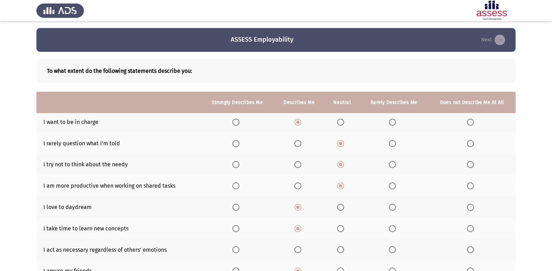
scroll to position [71, 0]
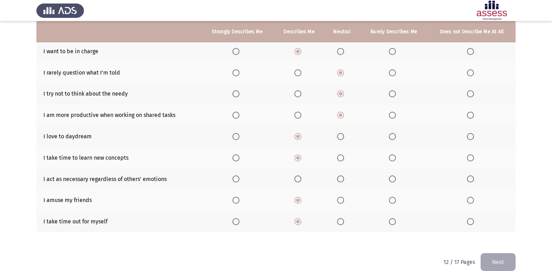
drag, startPoint x: 300, startPoint y: 181, endPoint x: 288, endPoint y: 176, distance: 13.8
click at [288, 176] on th at bounding box center [299, 179] width 50 height 21
click at [298, 183] on th at bounding box center [299, 179] width 50 height 21
click at [299, 180] on span "Select an option" at bounding box center [298, 179] width 7 height 7
click at [299, 180] on input "Select an option" at bounding box center [298, 179] width 7 height 7
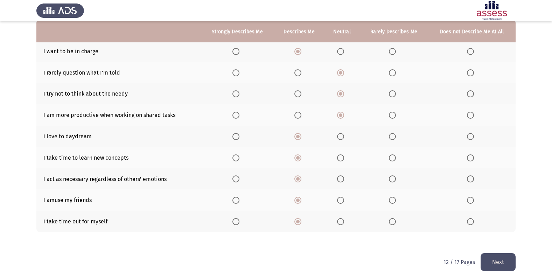
click at [502, 260] on button "Next" at bounding box center [498, 262] width 35 height 18
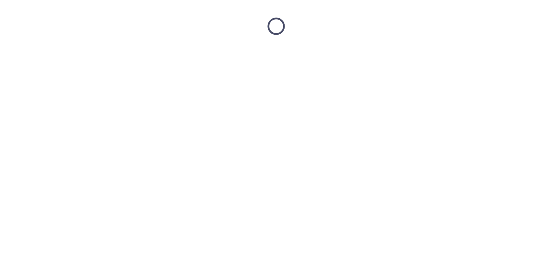
scroll to position [0, 0]
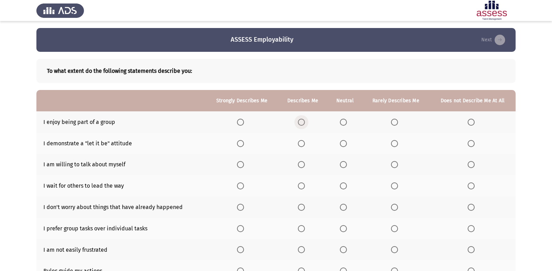
click at [304, 122] on span "Select an option" at bounding box center [301, 122] width 7 height 7
click at [304, 122] on input "Select an option" at bounding box center [301, 122] width 7 height 7
click at [344, 165] on span "Select an option" at bounding box center [344, 165] width 0 height 0
click at [344, 164] on input "Select an option" at bounding box center [343, 164] width 7 height 7
click at [393, 165] on span "Select an option" at bounding box center [394, 164] width 7 height 7
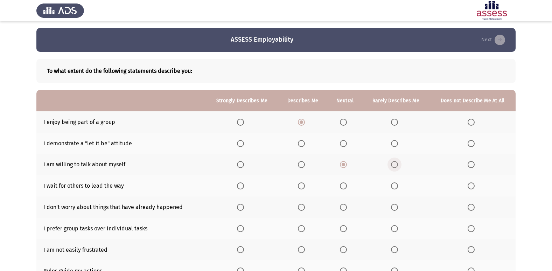
click at [393, 165] on input "Select an option" at bounding box center [394, 164] width 7 height 7
click at [301, 186] on span "Select an option" at bounding box center [301, 186] width 7 height 7
click at [301, 186] on input "Select an option" at bounding box center [301, 186] width 7 height 7
click at [394, 211] on span "Select an option" at bounding box center [394, 207] width 7 height 7
click at [394, 211] on input "Select an option" at bounding box center [394, 207] width 7 height 7
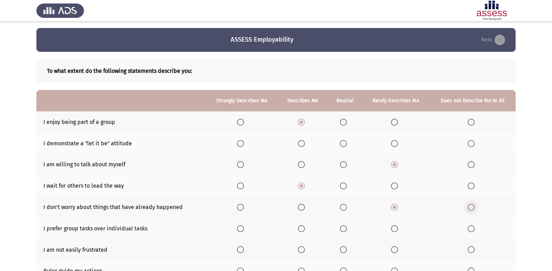
click at [474, 206] on span "Select an option" at bounding box center [471, 207] width 7 height 7
click at [474, 206] on input "Select an option" at bounding box center [471, 207] width 7 height 7
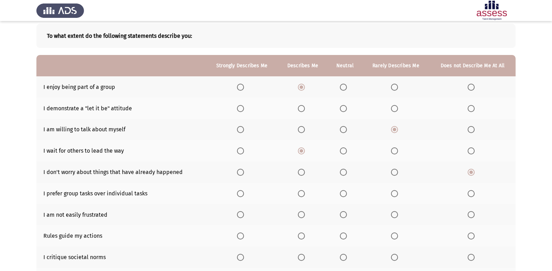
scroll to position [102, 0]
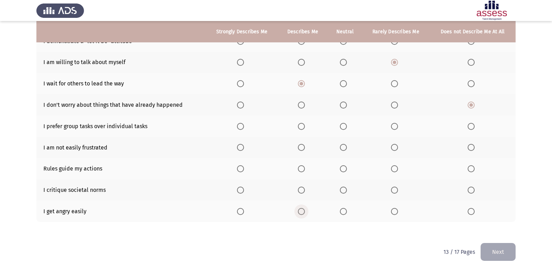
click at [303, 212] on span "Select an option" at bounding box center [301, 211] width 7 height 7
click at [303, 212] on input "Select an option" at bounding box center [301, 211] width 7 height 7
click at [303, 171] on span "Select an option" at bounding box center [301, 168] width 7 height 7
click at [303, 171] on input "Select an option" at bounding box center [301, 168] width 7 height 7
click at [242, 170] on span "Select an option" at bounding box center [240, 168] width 7 height 7
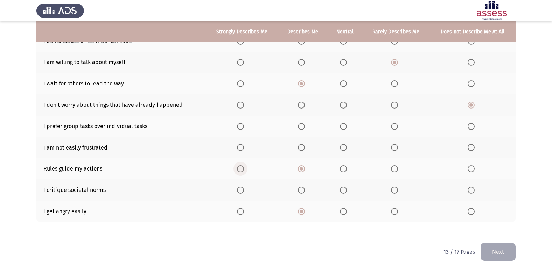
click at [242, 170] on input "Select an option" at bounding box center [240, 168] width 7 height 7
click at [242, 213] on span "Select an option" at bounding box center [240, 211] width 7 height 7
click at [242, 213] on input "Select an option" at bounding box center [240, 211] width 7 height 7
click at [342, 192] on span "Select an option" at bounding box center [343, 190] width 7 height 7
click at [342, 192] on input "Select an option" at bounding box center [343, 190] width 7 height 7
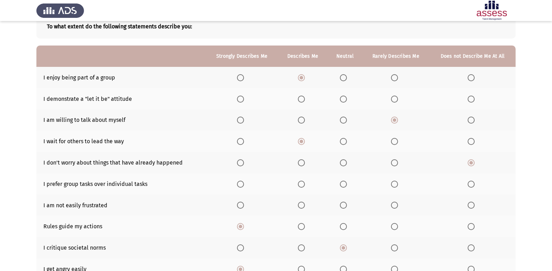
scroll to position [32, 0]
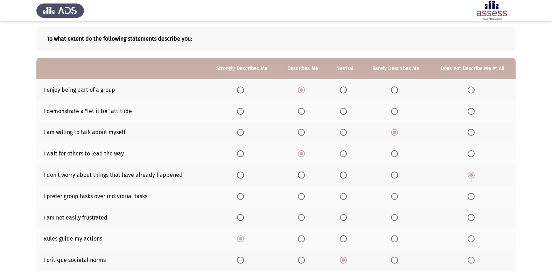
click at [302, 196] on span "Select an option" at bounding box center [301, 196] width 7 height 7
click at [302, 196] on input "Select an option" at bounding box center [301, 196] width 7 height 7
click at [342, 219] on span "Select an option" at bounding box center [343, 217] width 7 height 7
click at [342, 219] on input "Select an option" at bounding box center [343, 217] width 7 height 7
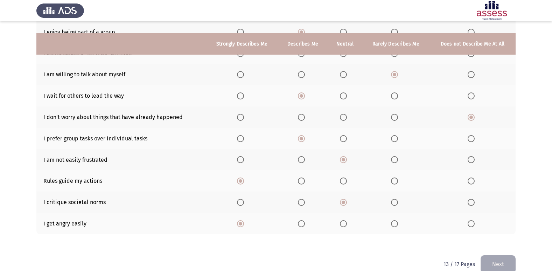
scroll to position [102, 0]
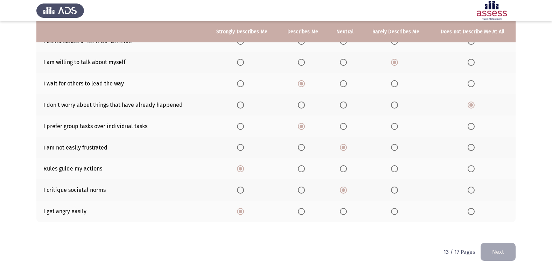
click at [504, 257] on button "Next" at bounding box center [498, 252] width 35 height 18
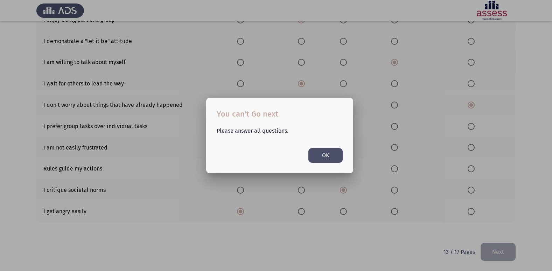
scroll to position [0, 0]
click at [316, 151] on button "OK" at bounding box center [326, 155] width 34 height 14
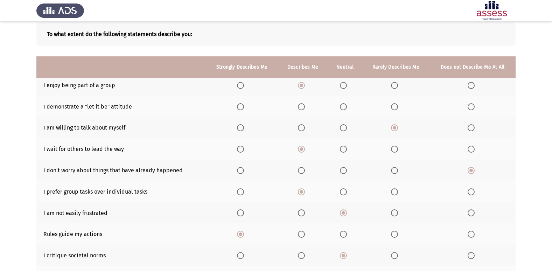
scroll to position [32, 0]
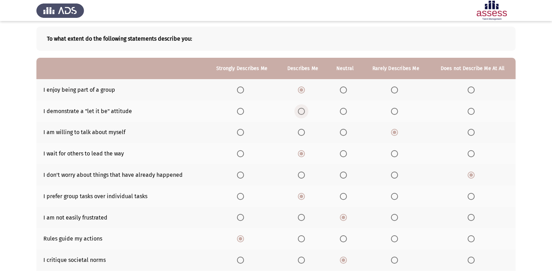
click at [307, 109] on label "Select an option" at bounding box center [303, 111] width 10 height 7
click at [305, 109] on input "Select an option" at bounding box center [301, 111] width 7 height 7
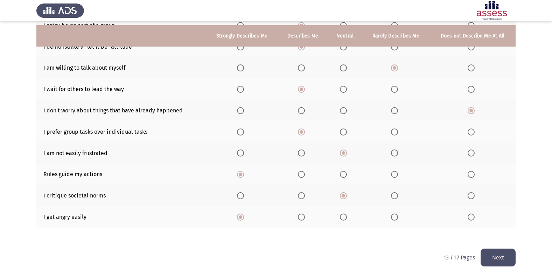
scroll to position [102, 0]
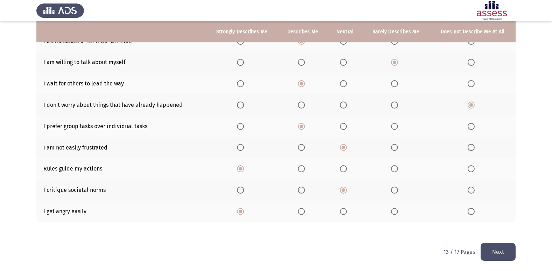
click at [500, 253] on button "Next" at bounding box center [498, 252] width 35 height 18
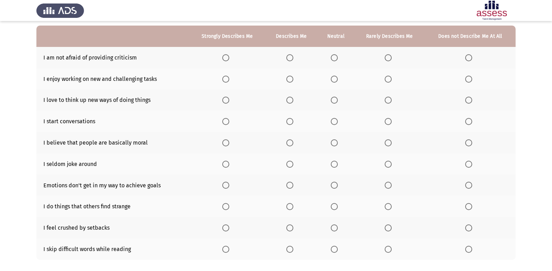
scroll to position [0, 0]
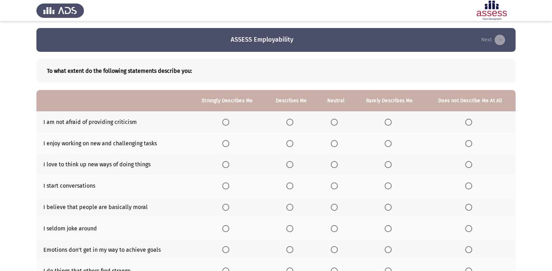
click at [293, 122] on span "Select an option" at bounding box center [290, 122] width 7 height 7
click at [293, 122] on input "Select an option" at bounding box center [290, 122] width 7 height 7
click at [334, 186] on span "Select an option" at bounding box center [334, 186] width 7 height 7
click at [334, 186] on input "Select an option" at bounding box center [334, 186] width 7 height 7
click at [336, 206] on span "Select an option" at bounding box center [334, 207] width 7 height 7
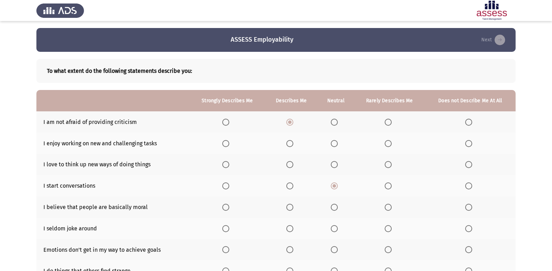
click at [336, 206] on input "Select an option" at bounding box center [334, 207] width 7 height 7
click at [289, 231] on span "Select an option" at bounding box center [290, 228] width 7 height 7
click at [289, 231] on input "Select an option" at bounding box center [290, 228] width 7 height 7
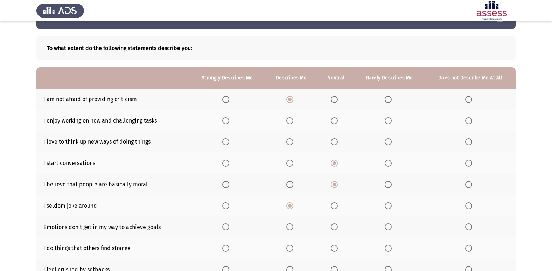
scroll to position [35, 0]
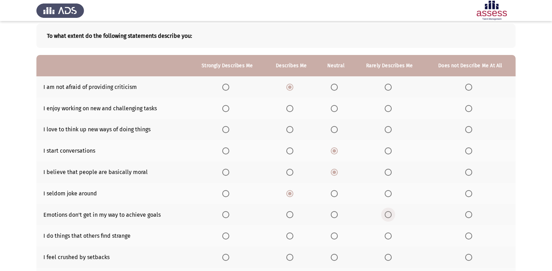
click at [391, 215] on span "Select an option" at bounding box center [388, 214] width 7 height 7
click at [391, 215] on input "Select an option" at bounding box center [388, 214] width 7 height 7
click at [290, 234] on span "Select an option" at bounding box center [290, 236] width 7 height 7
click at [290, 234] on input "Select an option" at bounding box center [290, 236] width 7 height 7
click at [294, 259] on span "Select an option" at bounding box center [290, 257] width 7 height 7
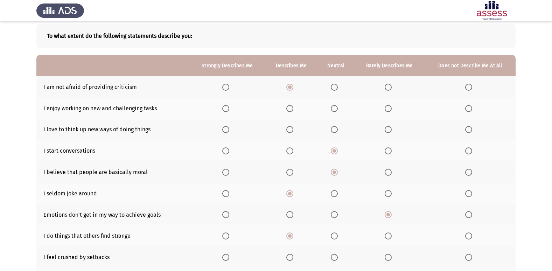
click at [294, 259] on input "Select an option" at bounding box center [290, 257] width 7 height 7
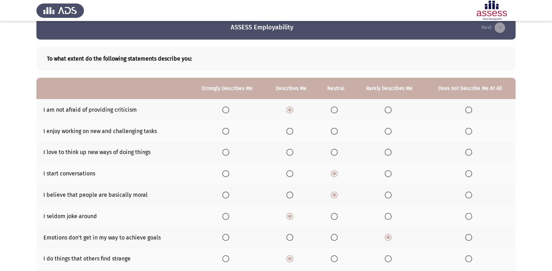
scroll to position [0, 0]
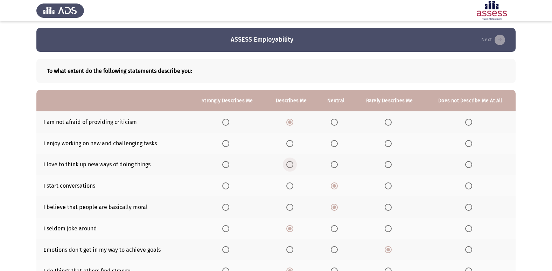
click at [289, 164] on span "Select an option" at bounding box center [290, 164] width 7 height 7
click at [289, 164] on input "Select an option" at bounding box center [290, 164] width 7 height 7
click at [336, 165] on span "Select an option" at bounding box center [334, 164] width 7 height 7
click at [336, 165] on input "Select an option" at bounding box center [334, 164] width 7 height 7
click at [291, 143] on span "Select an option" at bounding box center [290, 143] width 7 height 7
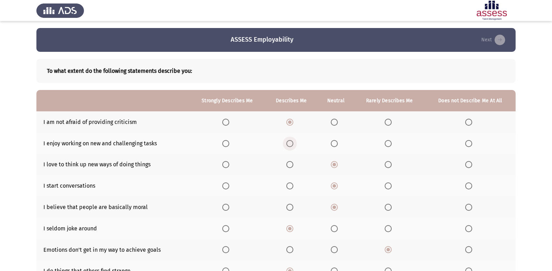
click at [291, 143] on input "Select an option" at bounding box center [290, 143] width 7 height 7
click at [332, 145] on span "Select an option" at bounding box center [334, 143] width 7 height 7
click at [332, 145] on input "Select an option" at bounding box center [334, 143] width 7 height 7
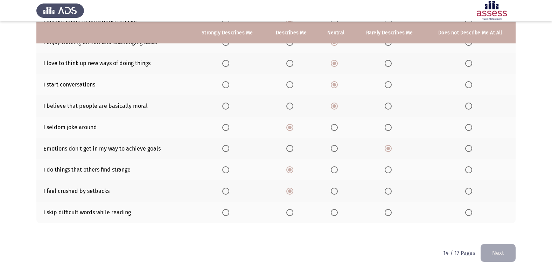
scroll to position [102, 0]
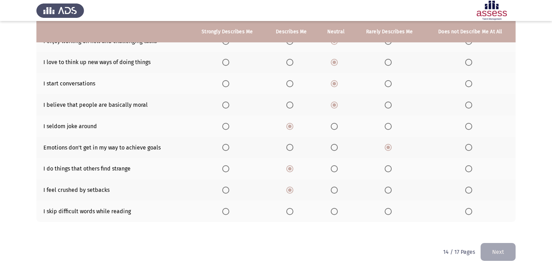
click at [291, 213] on span "Select an option" at bounding box center [290, 211] width 7 height 7
click at [291, 213] on input "Select an option" at bounding box center [290, 211] width 7 height 7
click at [507, 251] on button "Next" at bounding box center [498, 252] width 35 height 18
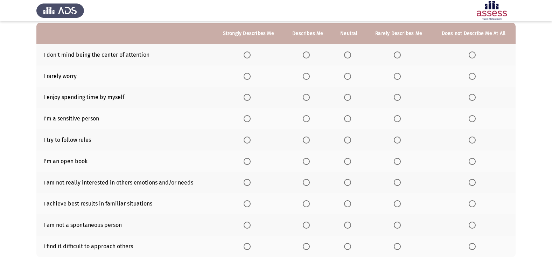
scroll to position [32, 0]
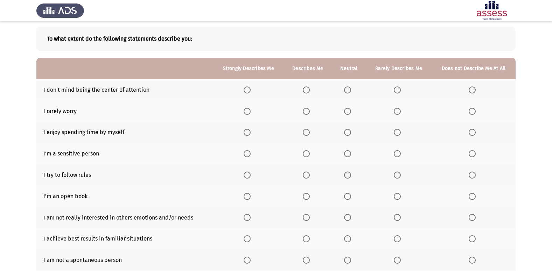
click at [348, 88] on span "Select an option" at bounding box center [347, 90] width 7 height 7
click at [348, 88] on input "Select an option" at bounding box center [347, 90] width 7 height 7
click at [400, 110] on span "Select an option" at bounding box center [397, 111] width 7 height 7
click at [400, 110] on input "Select an option" at bounding box center [397, 111] width 7 height 7
click at [309, 131] on span "Select an option" at bounding box center [306, 132] width 7 height 7
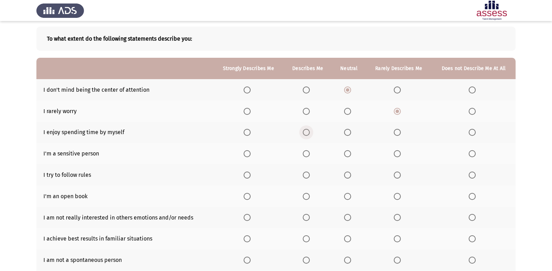
click at [309, 131] on input "Select an option" at bounding box center [306, 132] width 7 height 7
click at [308, 154] on span "Select an option" at bounding box center [306, 153] width 7 height 7
click at [308, 154] on input "Select an option" at bounding box center [306, 153] width 7 height 7
click at [398, 199] on span "Select an option" at bounding box center [397, 196] width 7 height 7
click at [398, 199] on input "Select an option" at bounding box center [397, 196] width 7 height 7
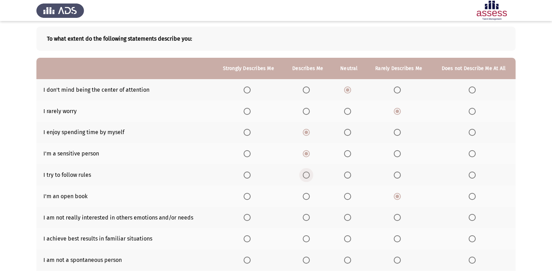
click at [306, 172] on span "Select an option" at bounding box center [306, 175] width 7 height 7
click at [306, 172] on input "Select an option" at bounding box center [306, 175] width 7 height 7
click at [351, 241] on span "Select an option" at bounding box center [347, 238] width 7 height 7
click at [351, 241] on input "Select an option" at bounding box center [347, 238] width 7 height 7
click at [349, 263] on span "Select an option" at bounding box center [347, 260] width 7 height 7
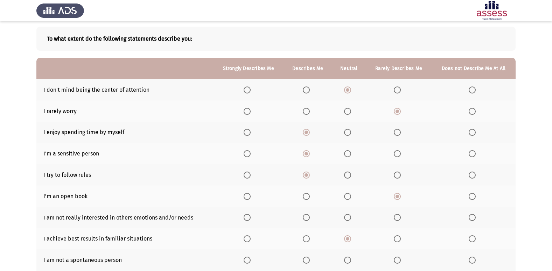
click at [349, 263] on input "Select an option" at bounding box center [347, 260] width 7 height 7
click at [397, 218] on span "Select an option" at bounding box center [397, 217] width 7 height 7
click at [397, 218] on input "Select an option" at bounding box center [397, 217] width 7 height 7
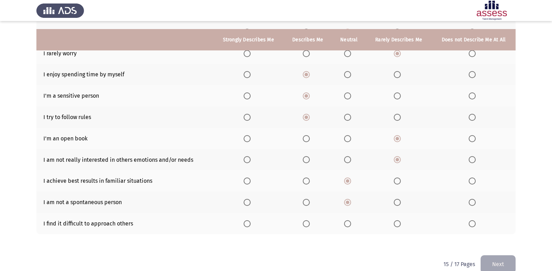
scroll to position [102, 0]
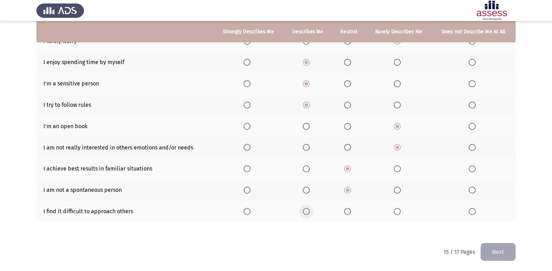
click at [308, 211] on span "Select an option" at bounding box center [306, 211] width 7 height 7
click at [308, 211] on input "Select an option" at bounding box center [306, 211] width 7 height 7
click at [500, 252] on button "Next" at bounding box center [498, 252] width 35 height 18
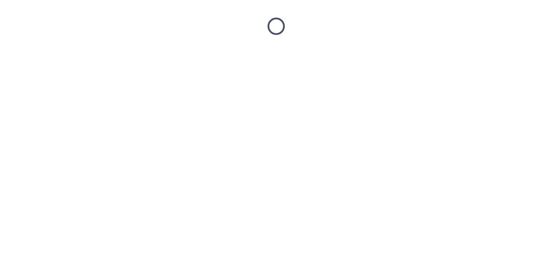
scroll to position [0, 0]
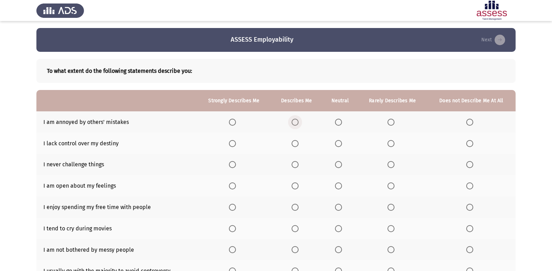
click at [295, 123] on span "Select an option" at bounding box center [295, 122] width 7 height 7
click at [295, 123] on input "Select an option" at bounding box center [295, 122] width 7 height 7
click at [299, 143] on span "Select an option" at bounding box center [295, 143] width 7 height 7
click at [299, 143] on input "Select an option" at bounding box center [295, 143] width 7 height 7
click at [338, 163] on span "Select an option" at bounding box center [338, 164] width 7 height 7
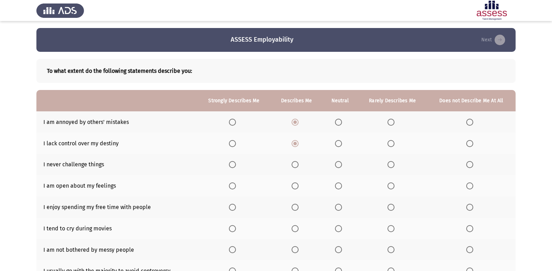
click at [338, 163] on input "Select an option" at bounding box center [338, 164] width 7 height 7
click at [390, 189] on span "Select an option" at bounding box center [391, 186] width 7 height 7
click at [390, 189] on input "Select an option" at bounding box center [391, 186] width 7 height 7
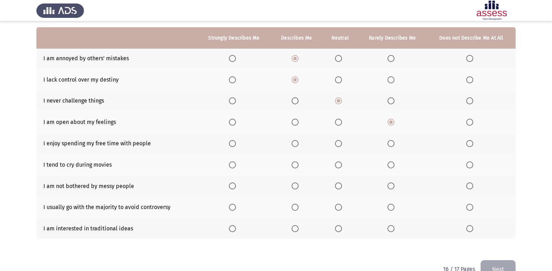
scroll to position [70, 0]
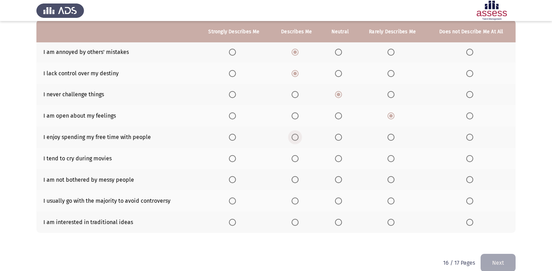
click at [297, 137] on span "Select an option" at bounding box center [295, 137] width 7 height 7
click at [297, 137] on input "Select an option" at bounding box center [295, 137] width 7 height 7
click at [299, 159] on span "Select an option" at bounding box center [295, 158] width 7 height 7
click at [299, 159] on input "Select an option" at bounding box center [295, 158] width 7 height 7
click at [296, 180] on span "Select an option" at bounding box center [295, 179] width 7 height 7
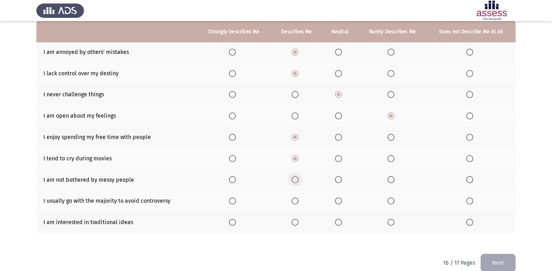
click at [296, 180] on input "Select an option" at bounding box center [295, 179] width 7 height 7
click at [297, 203] on span "Select an option" at bounding box center [295, 201] width 7 height 7
click at [297, 203] on input "Select an option" at bounding box center [295, 201] width 7 height 7
click at [341, 224] on span "Select an option" at bounding box center [338, 222] width 7 height 7
click at [341, 224] on input "Select an option" at bounding box center [338, 222] width 7 height 7
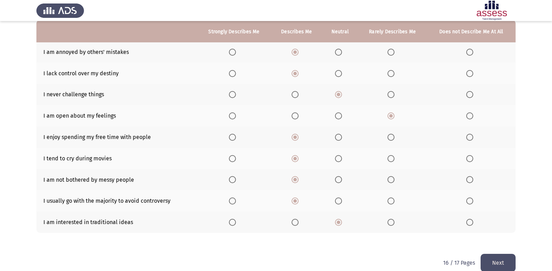
click at [499, 262] on button "Next" at bounding box center [498, 263] width 35 height 18
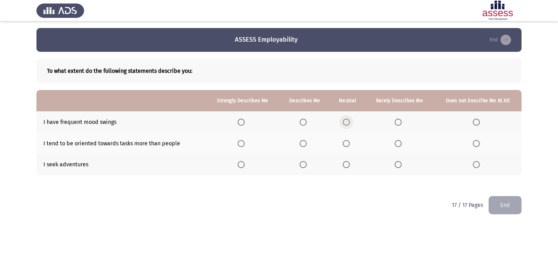
click at [344, 122] on span "Select an option" at bounding box center [346, 122] width 7 height 7
click at [344, 122] on input "Select an option" at bounding box center [346, 122] width 7 height 7
click at [303, 164] on span "Select an option" at bounding box center [303, 164] width 7 height 7
click at [303, 164] on input "Select an option" at bounding box center [303, 164] width 7 height 7
click at [398, 144] on span "Select an option" at bounding box center [397, 143] width 7 height 7
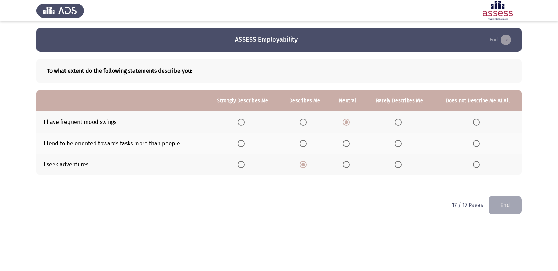
click at [398, 144] on input "Select an option" at bounding box center [397, 143] width 7 height 7
click at [500, 202] on button "End" at bounding box center [504, 205] width 33 height 18
